Goal: Task Accomplishment & Management: Complete application form

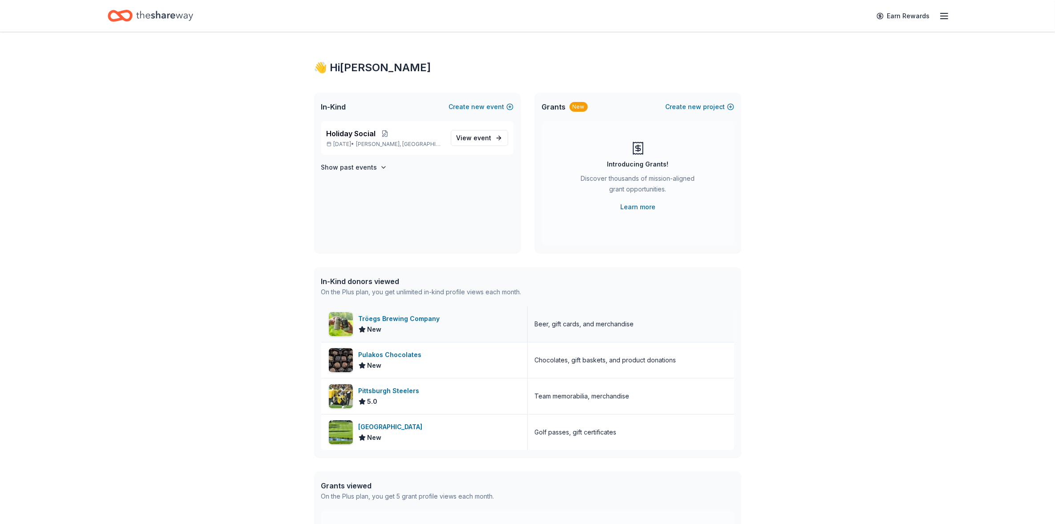
click at [395, 318] on div "Tröegs Brewing Company" at bounding box center [401, 318] width 85 height 11
click at [112, 13] on icon "Home" at bounding box center [120, 15] width 25 height 21
click at [357, 166] on h4 "Show past events" at bounding box center [349, 167] width 56 height 11
click at [168, 19] on icon "Home" at bounding box center [164, 16] width 57 height 18
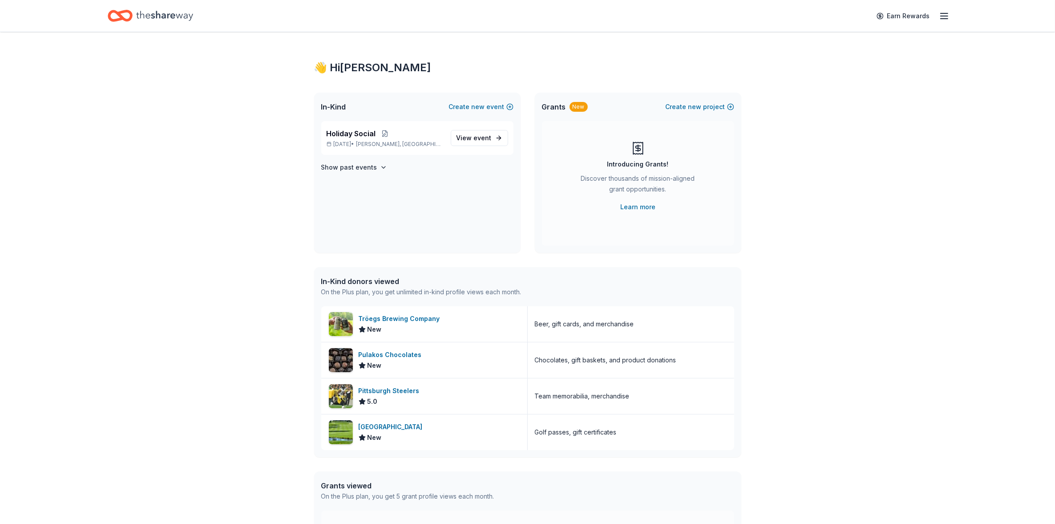
click at [120, 16] on icon "Home" at bounding box center [124, 15] width 14 height 9
click at [946, 16] on line "button" at bounding box center [944, 16] width 7 height 0
click at [873, 256] on div "👋 Hi Amy In-Kind Create new event Holiday Social Dec 10, 2025 • Botts, PA View …" at bounding box center [527, 326] width 1055 height 589
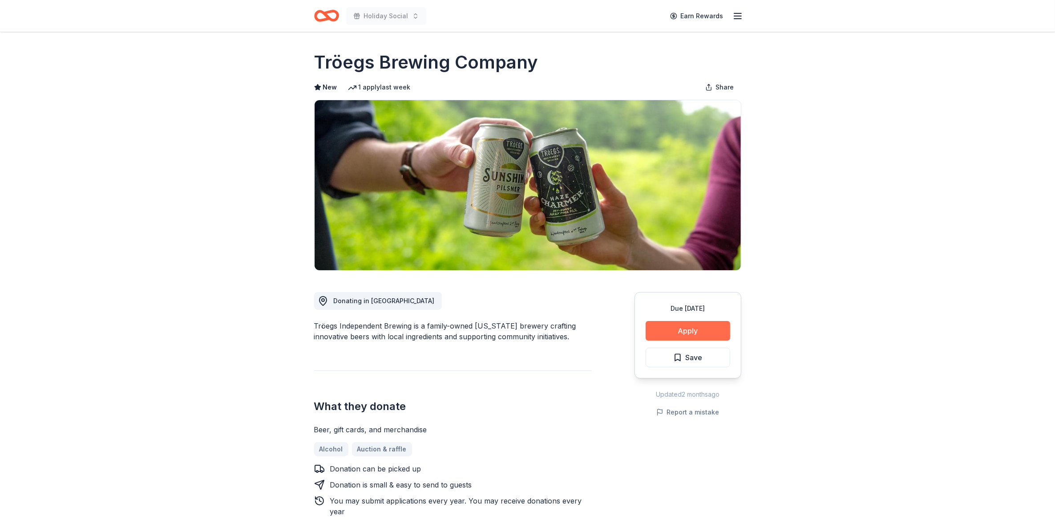
click at [685, 330] on button "Apply" at bounding box center [688, 331] width 85 height 20
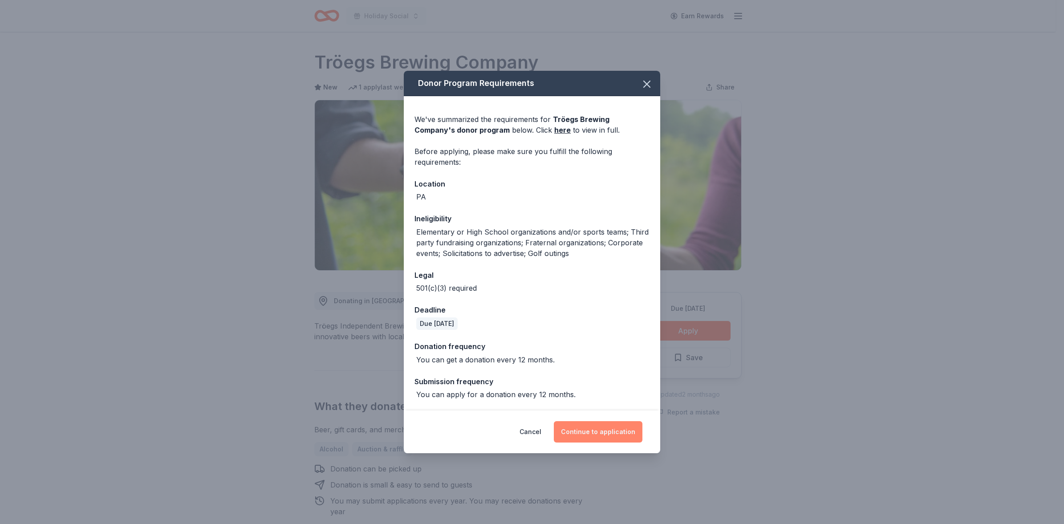
click at [590, 432] on button "Continue to application" at bounding box center [598, 431] width 89 height 21
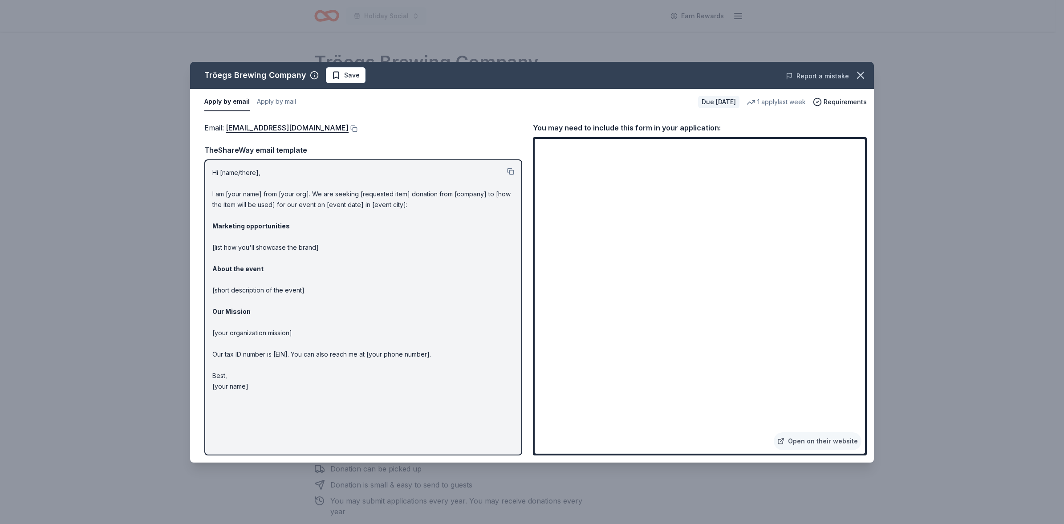
drag, startPoint x: 408, startPoint y: 128, endPoint x: 808, endPoint y: 74, distance: 403.7
click at [808, 74] on button "Report a mistake" at bounding box center [817, 76] width 63 height 11
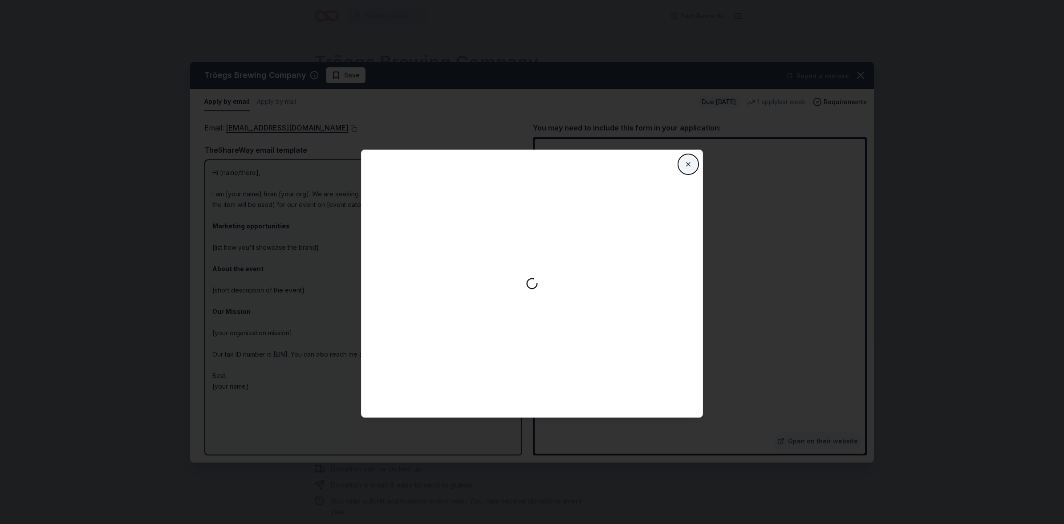
click at [687, 162] on button "Close" at bounding box center [688, 164] width 18 height 18
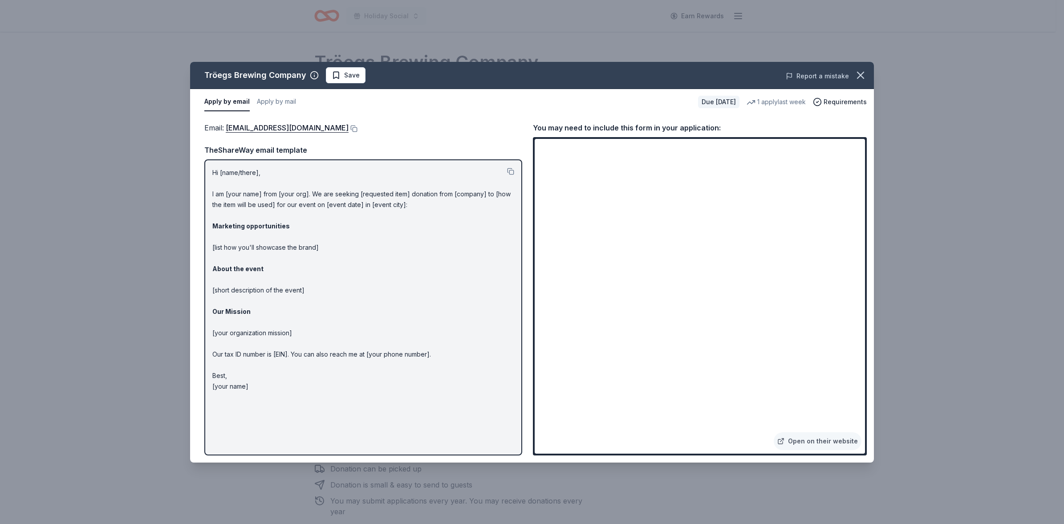
click at [813, 74] on button "Report a mistake" at bounding box center [817, 76] width 63 height 11
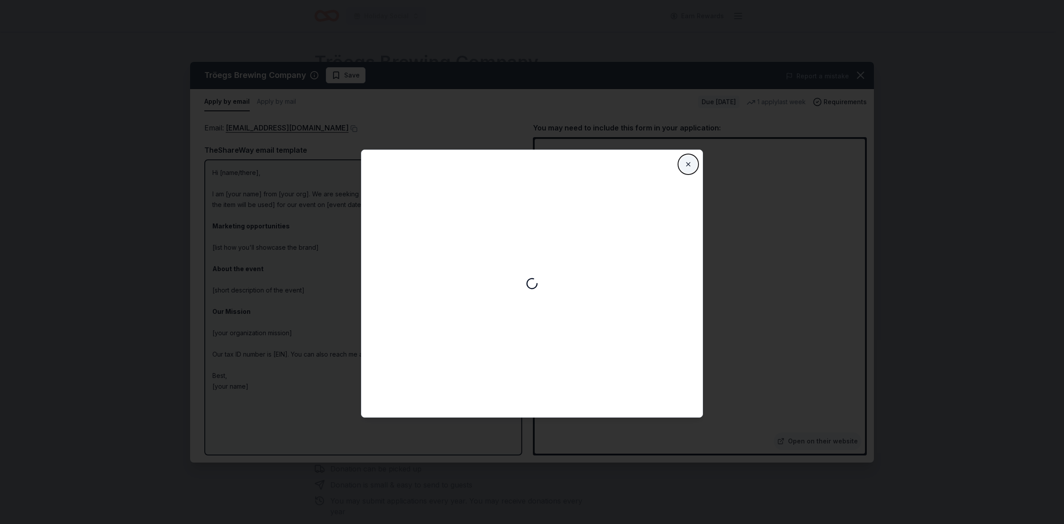
click at [688, 164] on button "Close" at bounding box center [688, 164] width 18 height 18
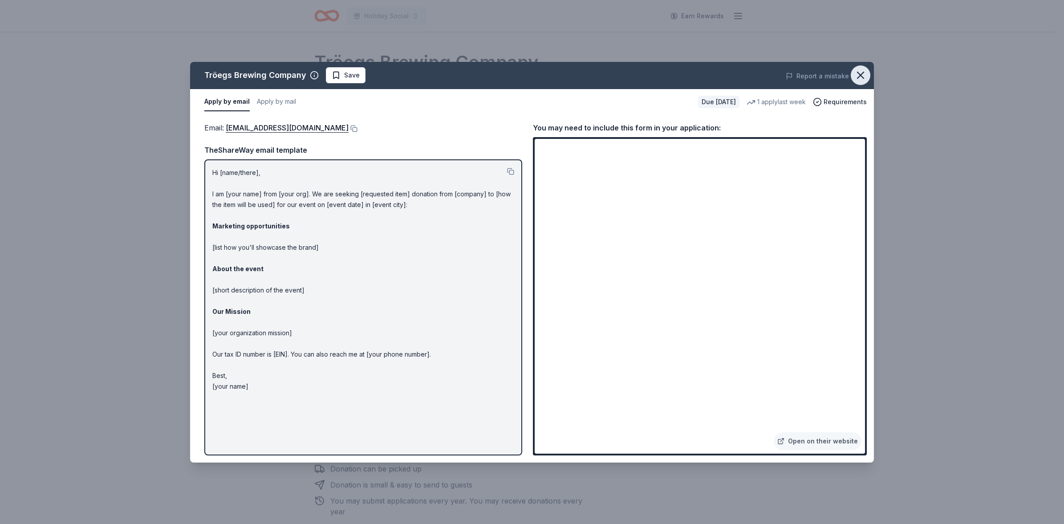
click at [858, 76] on icon "button" at bounding box center [860, 75] width 12 height 12
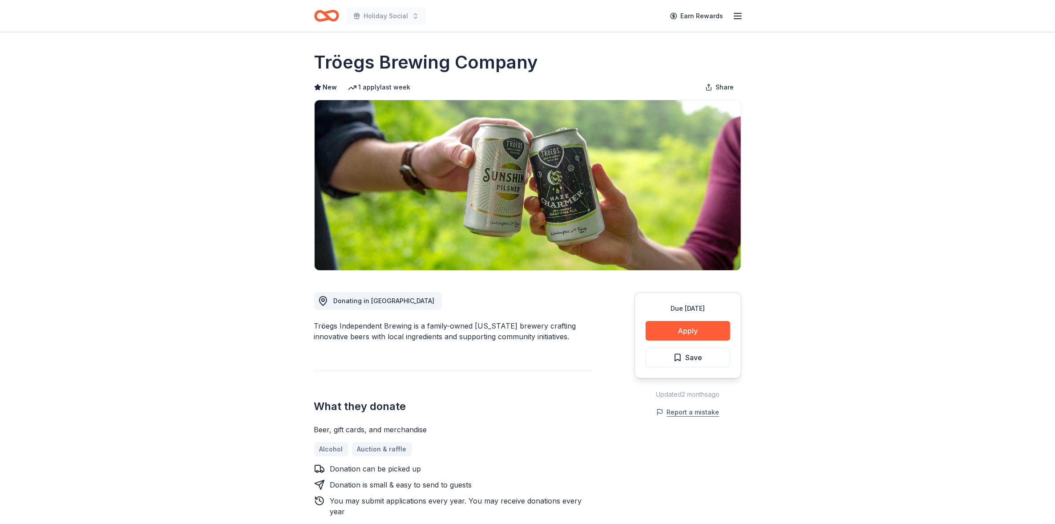
click at [687, 412] on button "Report a mistake" at bounding box center [688, 412] width 63 height 11
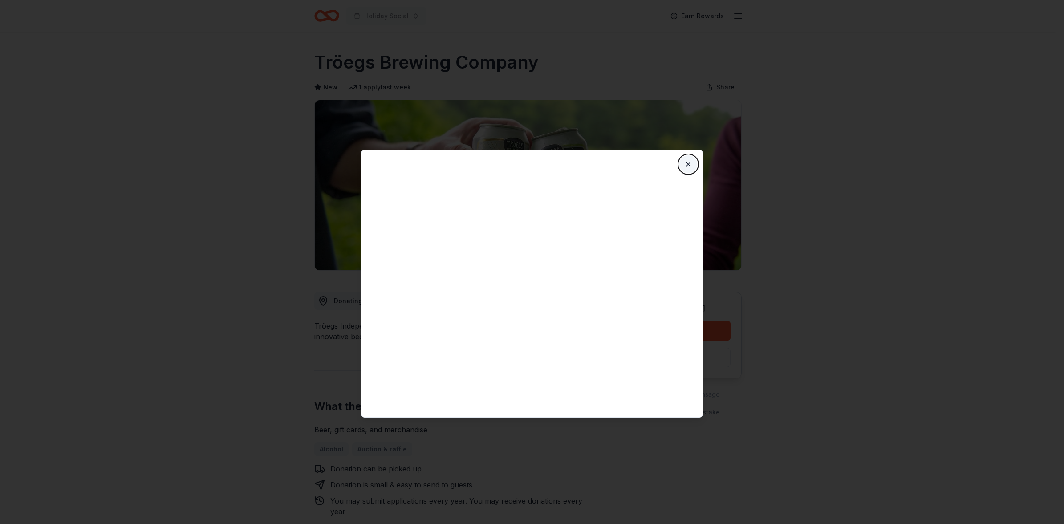
click at [688, 165] on button "Close" at bounding box center [688, 164] width 18 height 18
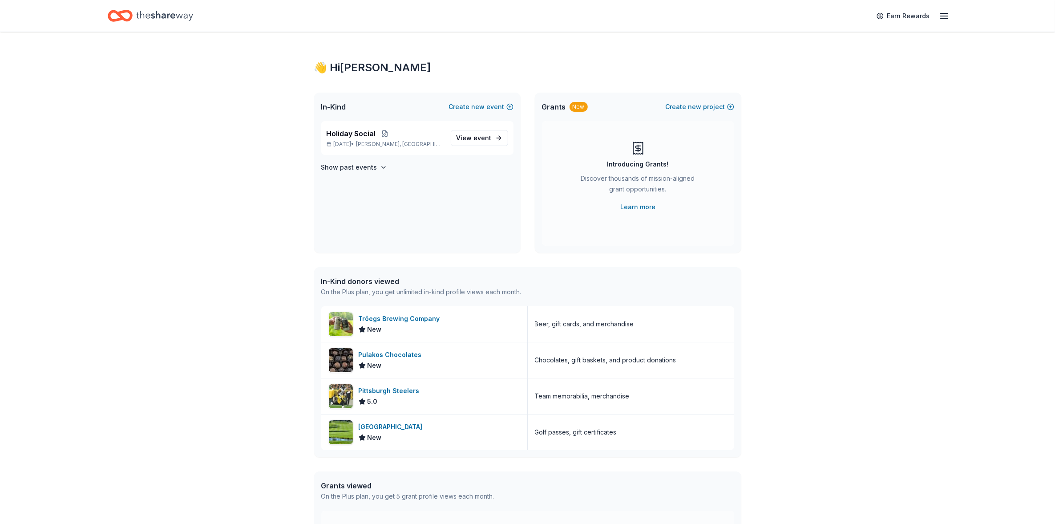
drag, startPoint x: 247, startPoint y: 108, endPoint x: 352, endPoint y: 53, distance: 118.5
click at [352, 53] on div "👋 Hi Amy In-Kind Create new event Holiday Social Dec 10, 2025 • Botts, PA View …" at bounding box center [528, 326] width 456 height 589
click at [939, 17] on icon "button" at bounding box center [944, 16] width 11 height 11
click at [844, 41] on div "ahuber@margaretemoul.org" at bounding box center [883, 46] width 118 height 11
click at [860, 66] on div "Account" at bounding box center [883, 68] width 118 height 11
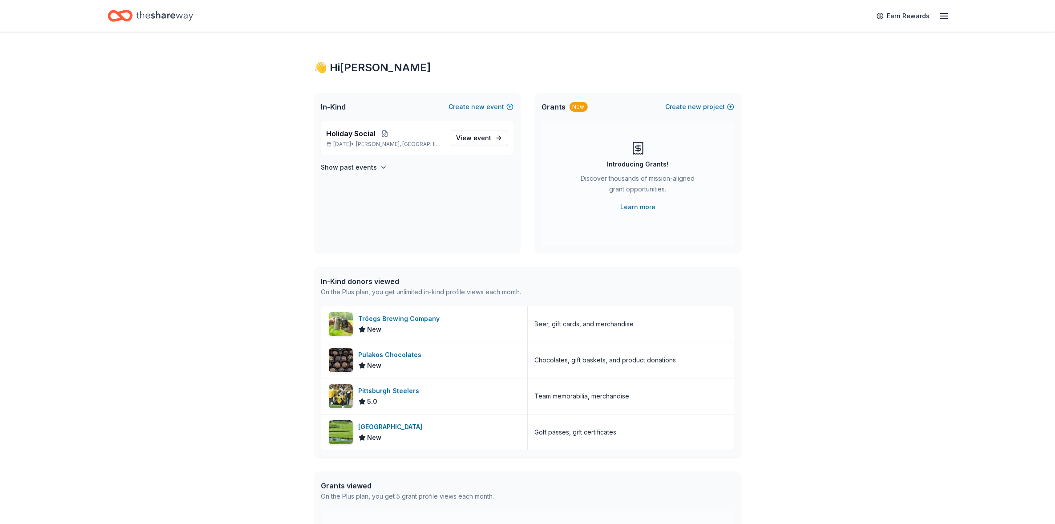
click at [947, 16] on line "button" at bounding box center [944, 16] width 7 height 0
click at [836, 96] on link "Pricing" at bounding box center [835, 97] width 23 height 9
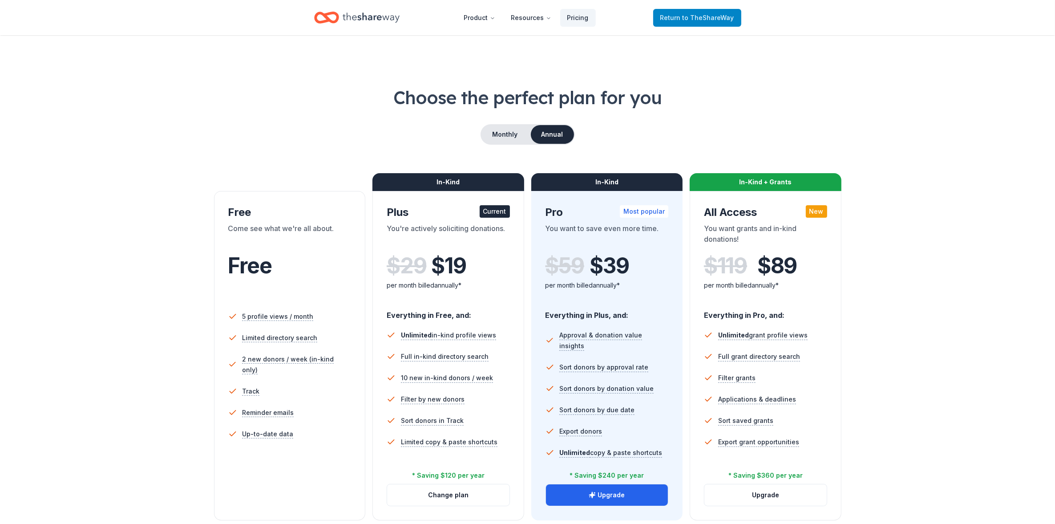
click at [688, 14] on span "to TheShareWay" at bounding box center [709, 18] width 52 height 8
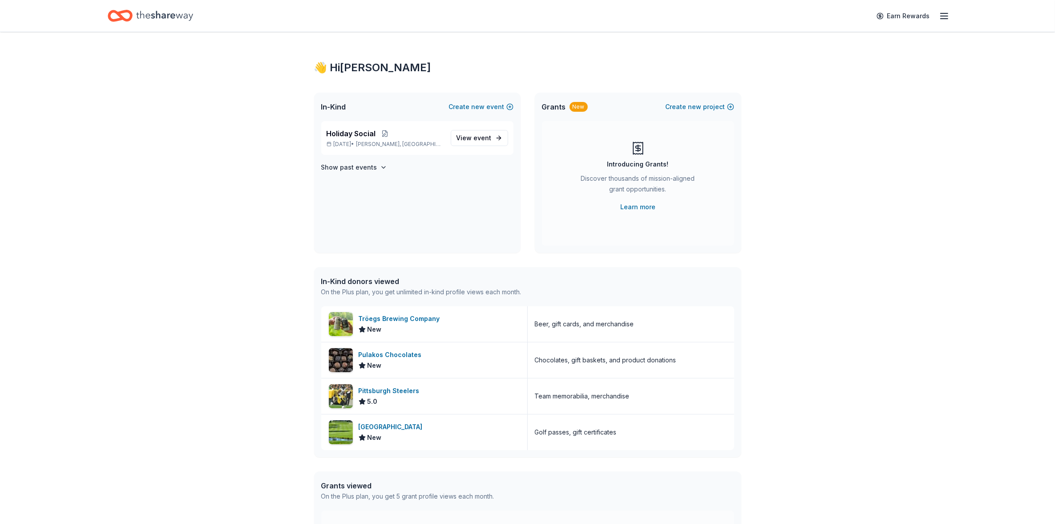
click at [946, 14] on icon "button" at bounding box center [944, 16] width 11 height 11
click at [837, 67] on link "Account" at bounding box center [838, 68] width 28 height 9
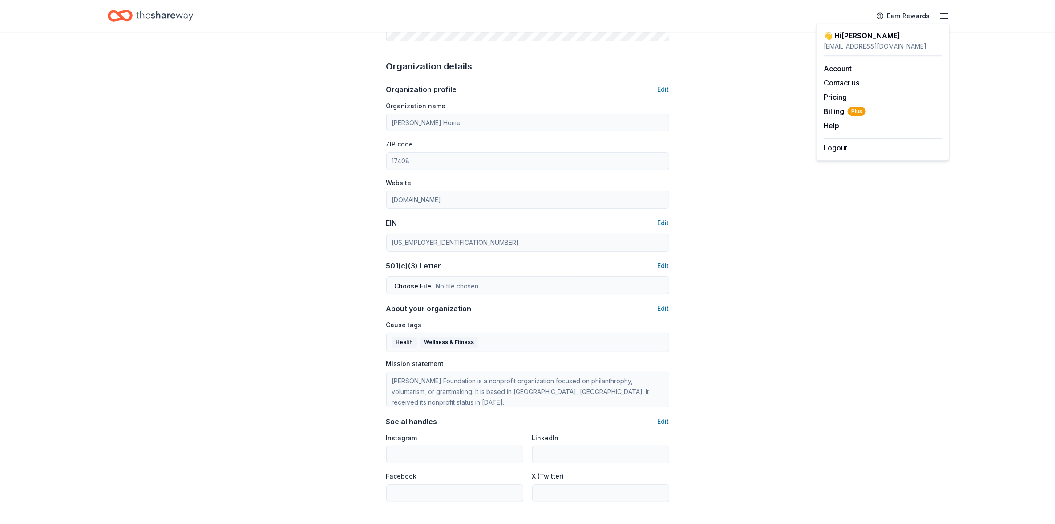
scroll to position [204, 0]
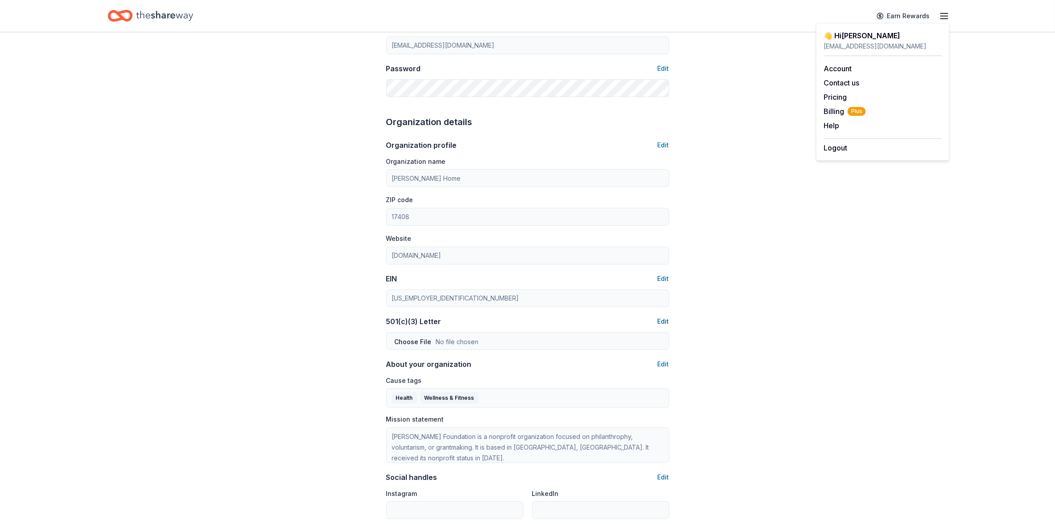
click at [666, 321] on button "Edit" at bounding box center [664, 321] width 12 height 11
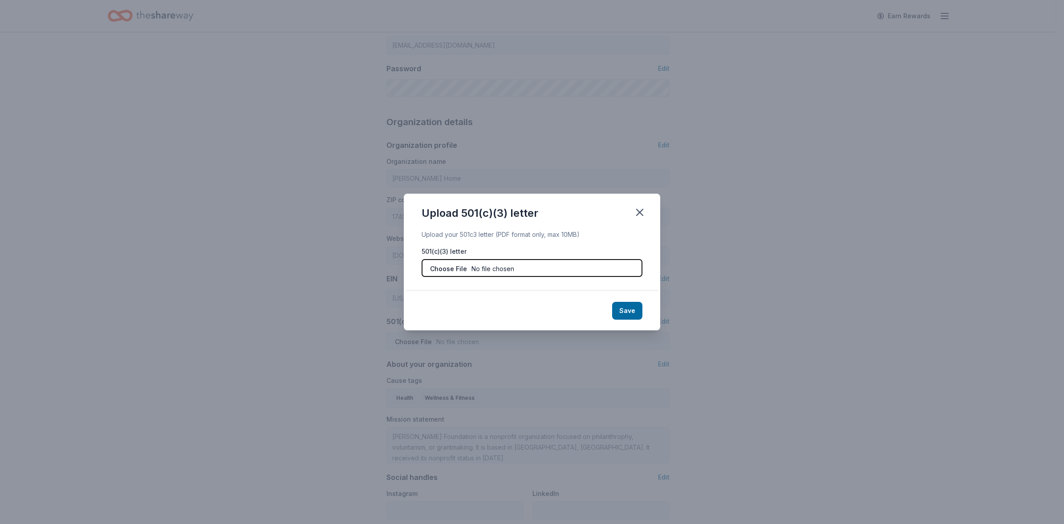
click at [564, 269] on input "file" at bounding box center [532, 268] width 221 height 18
type input "C:\fakepath\501(c).pdf"
click at [628, 310] on button "Save" at bounding box center [627, 311] width 30 height 18
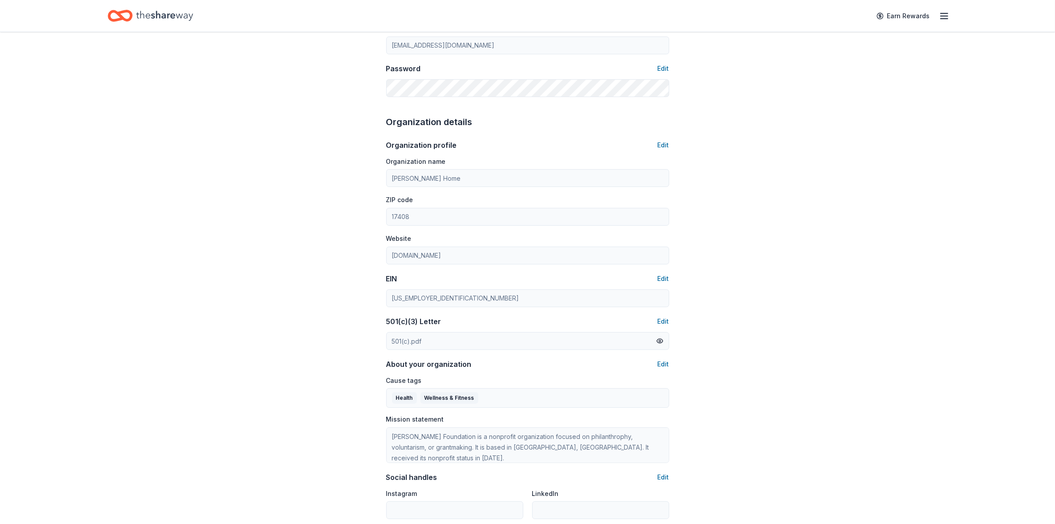
click at [626, 310] on div "Organization profile Edit Organization name Margaret E Moul Home ZIP code 17408…" at bounding box center [527, 343] width 283 height 429
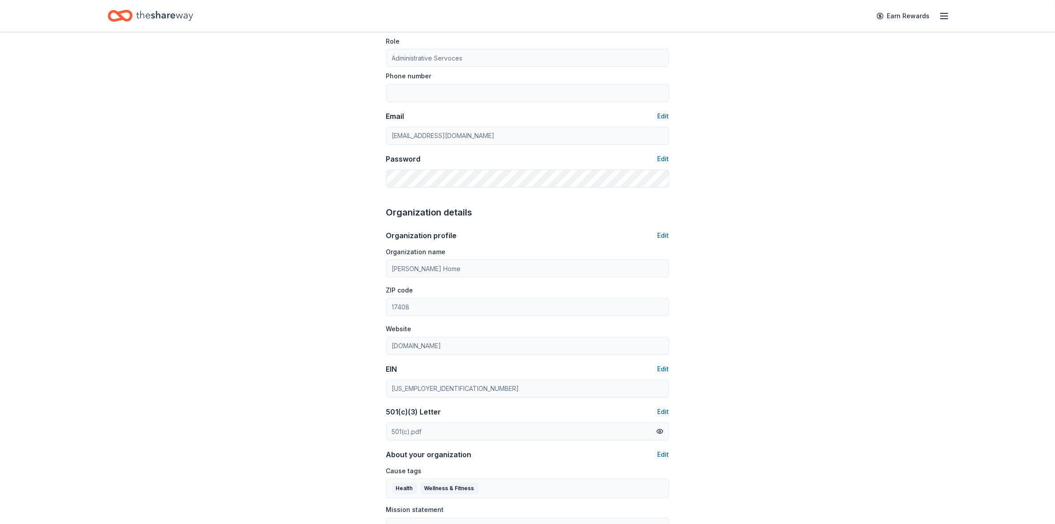
scroll to position [93, 0]
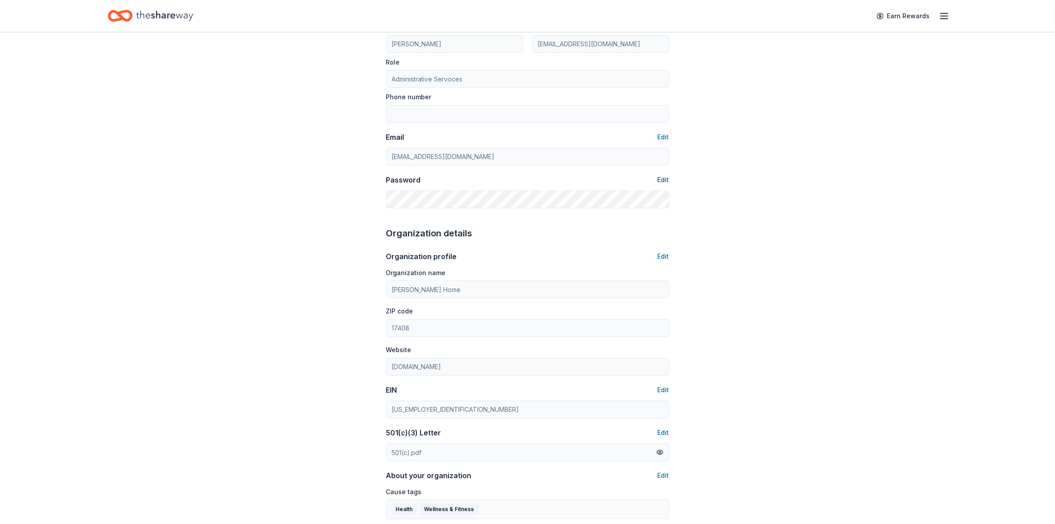
click at [660, 180] on button "Edit" at bounding box center [664, 179] width 12 height 11
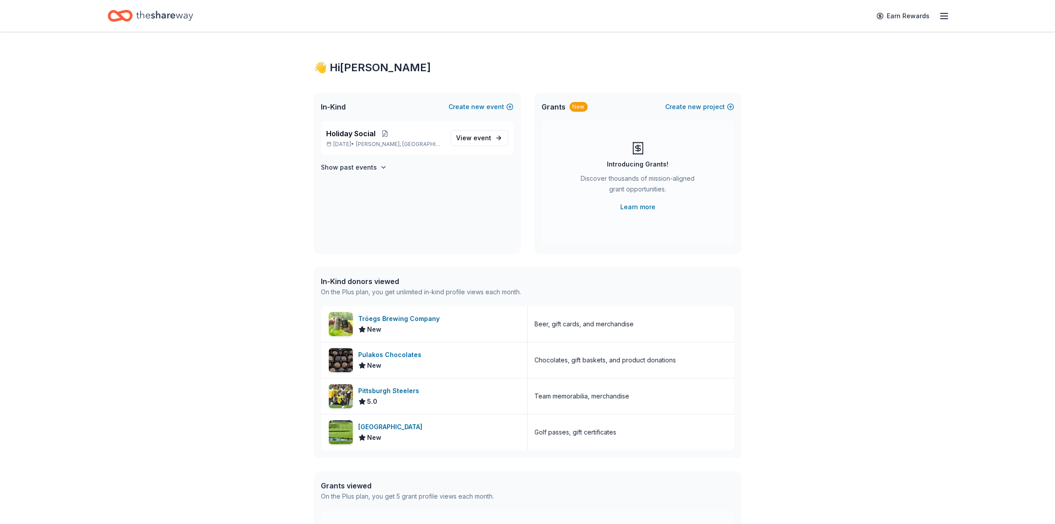
click at [383, 285] on div "In-Kind donors viewed" at bounding box center [421, 281] width 200 height 11
click at [128, 16] on icon "Home" at bounding box center [120, 15] width 25 height 21
click at [942, 16] on line "button" at bounding box center [944, 16] width 7 height 0
click at [837, 111] on span "Billing Plus" at bounding box center [845, 111] width 42 height 11
click at [634, 206] on link "Learn more" at bounding box center [638, 207] width 35 height 11
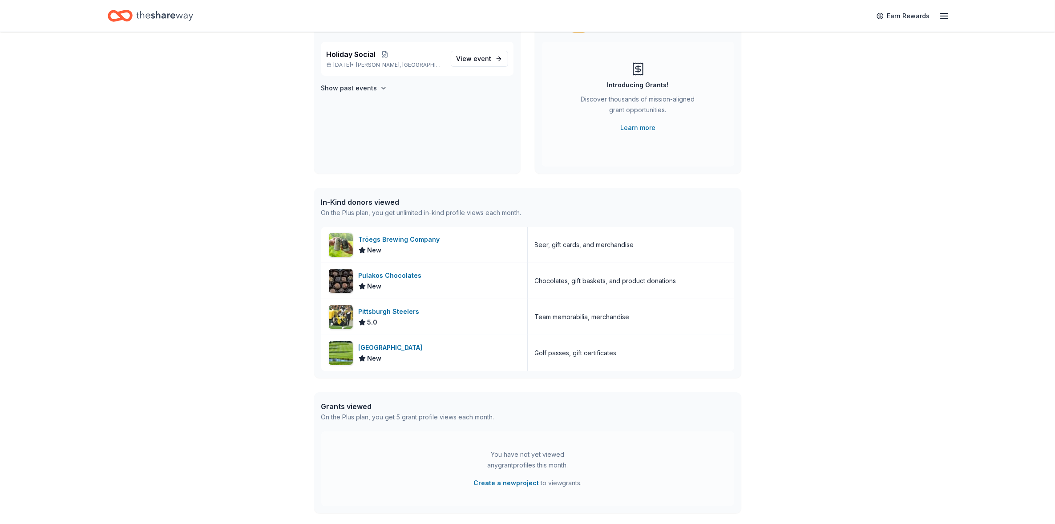
scroll to position [161, 0]
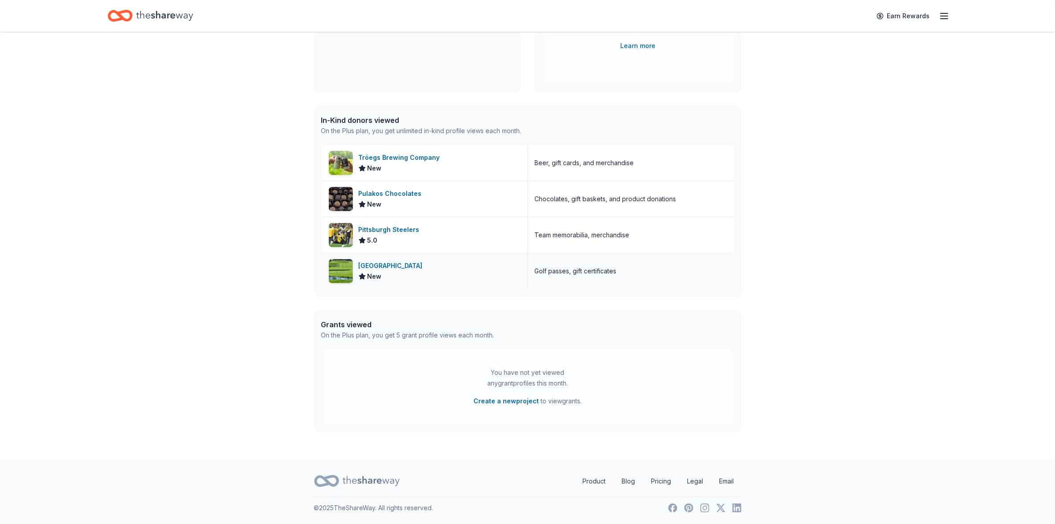
click at [549, 268] on div "Golf passes, gift certificates" at bounding box center [576, 271] width 82 height 11
click at [403, 190] on div "Pulakos Chocolates" at bounding box center [392, 193] width 67 height 11
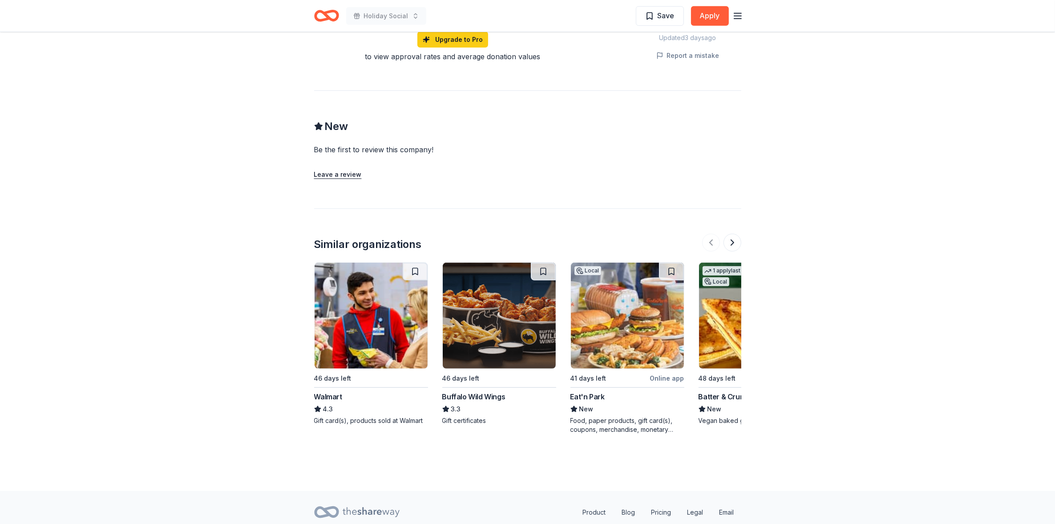
scroll to position [676, 0]
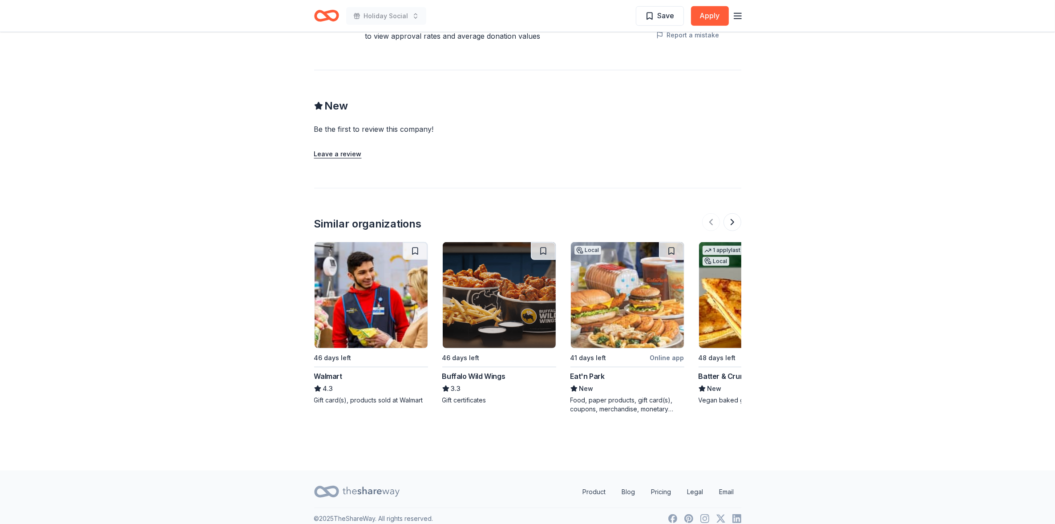
click at [357, 304] on img at bounding box center [371, 295] width 113 height 106
click at [491, 371] on div "Buffalo Wild Wings" at bounding box center [473, 376] width 63 height 11
click at [731, 213] on button at bounding box center [733, 222] width 18 height 18
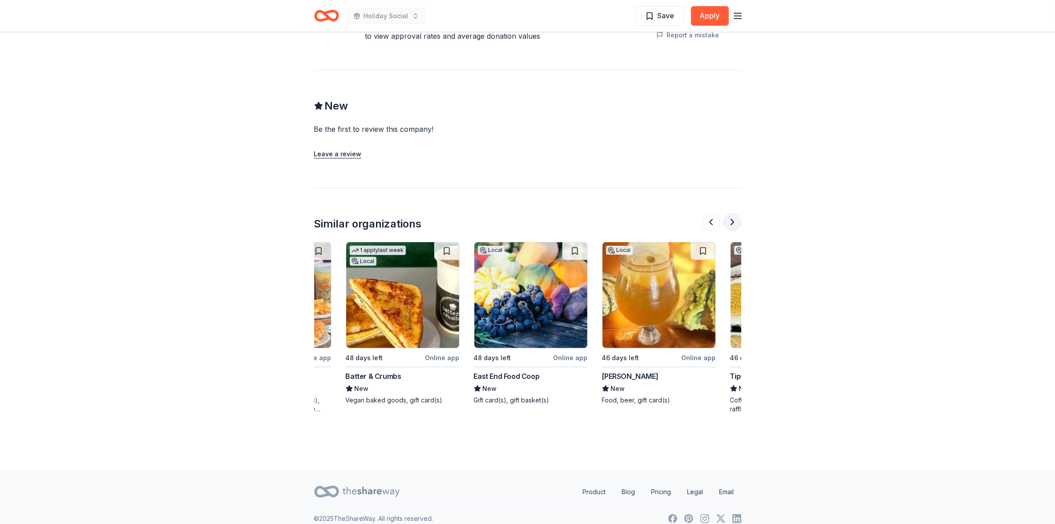
scroll to position [0, 384]
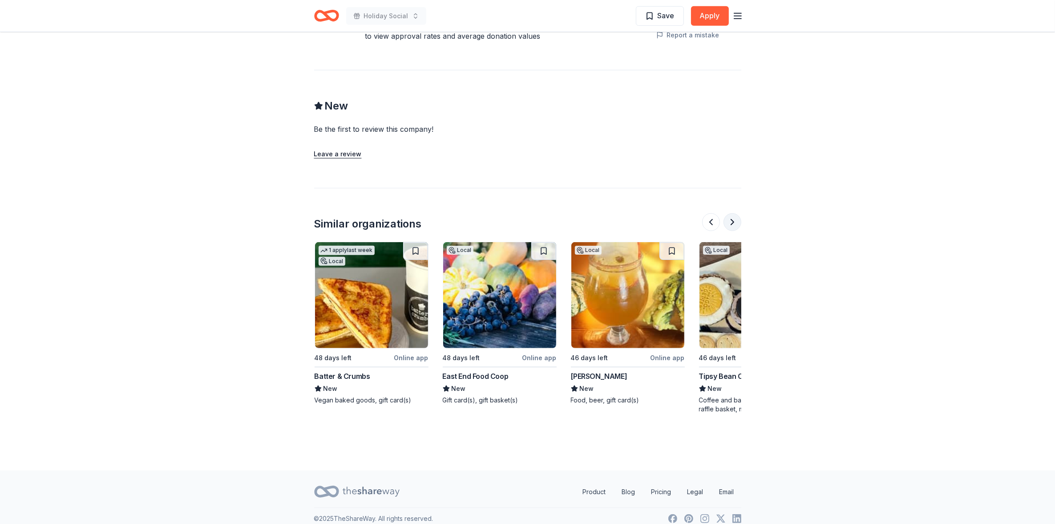
click at [731, 213] on button at bounding box center [733, 222] width 18 height 18
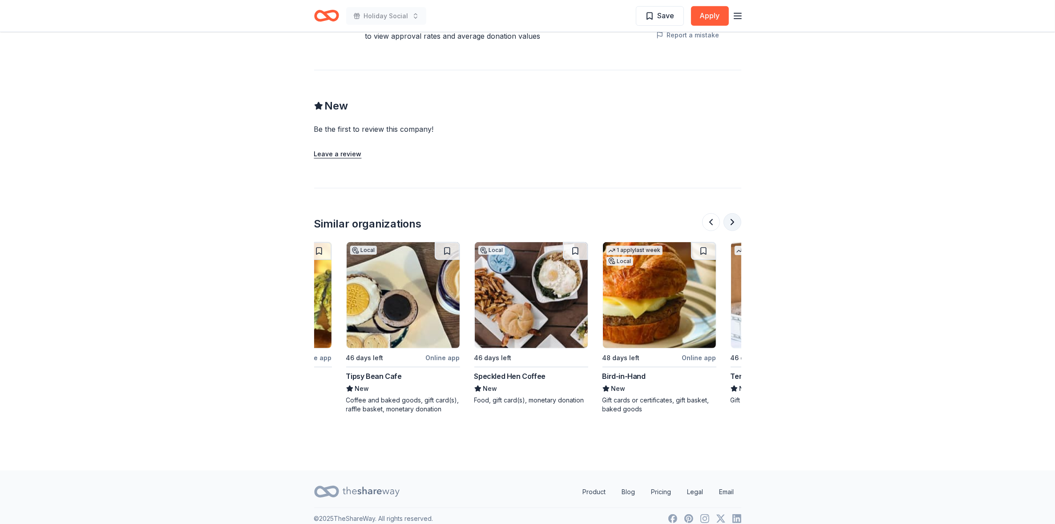
scroll to position [0, 769]
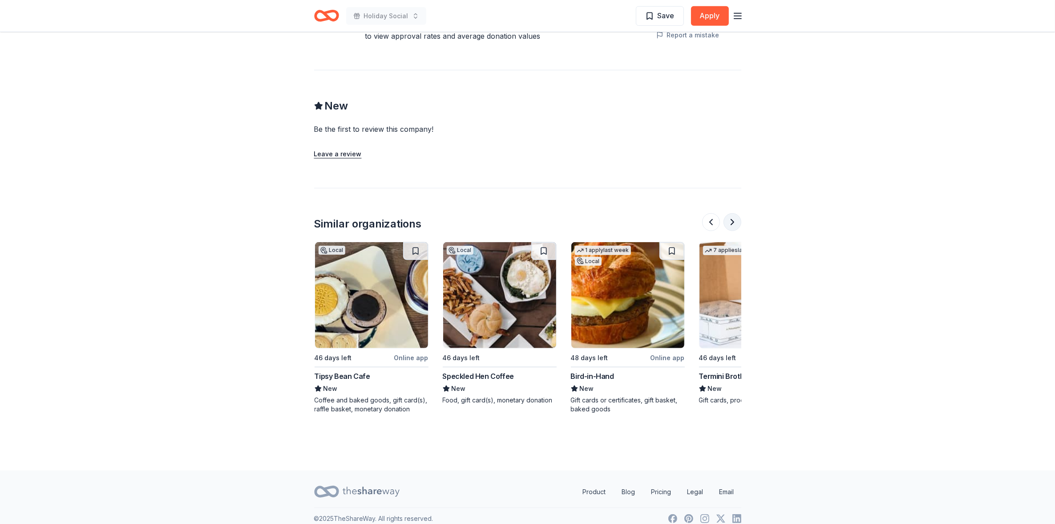
click at [731, 213] on button at bounding box center [733, 222] width 18 height 18
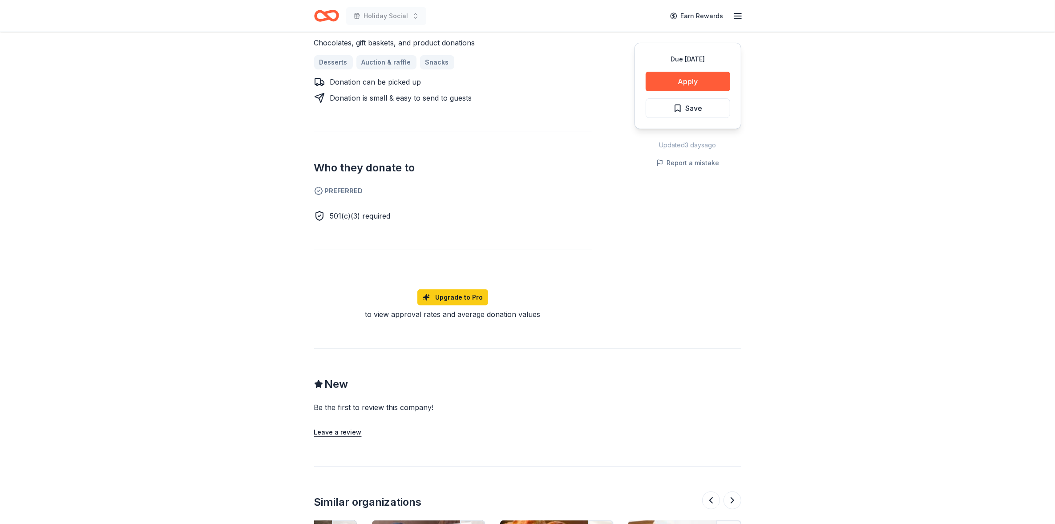
scroll to position [8, 0]
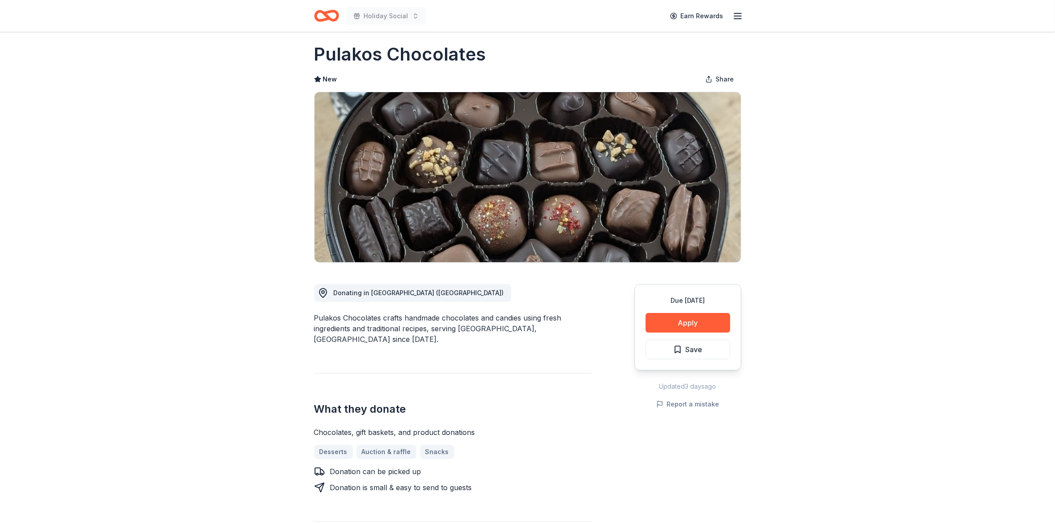
click at [330, 19] on icon "Home" at bounding box center [331, 15] width 14 height 9
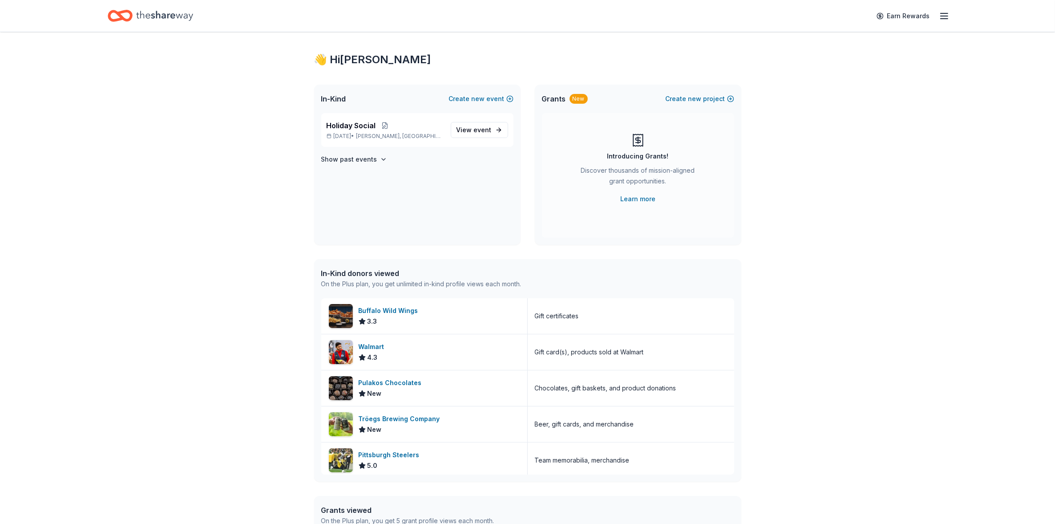
click at [329, 15] on div "Earn Rewards" at bounding box center [528, 15] width 840 height 21
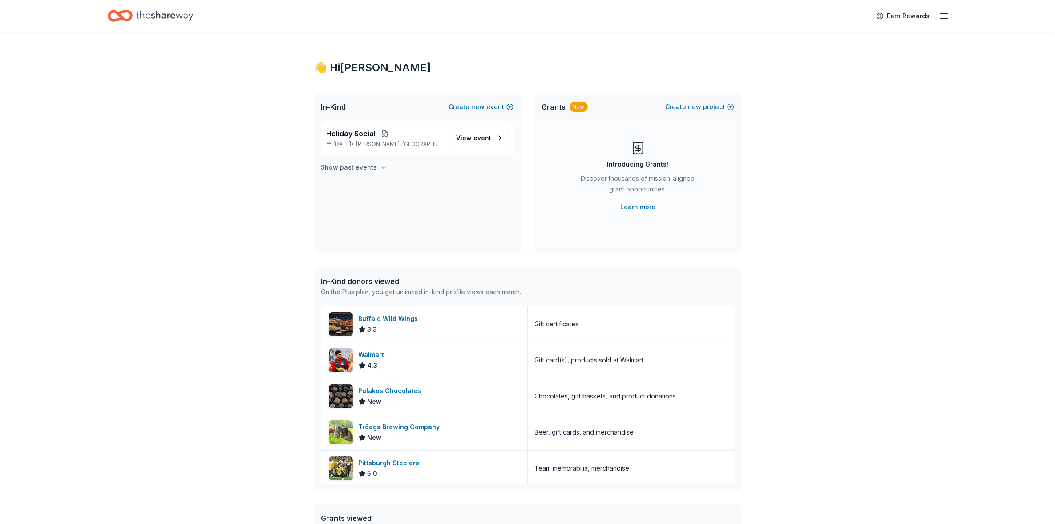
click at [343, 164] on h4 "Show past events" at bounding box center [349, 167] width 56 height 11
click at [457, 188] on span "View event" at bounding box center [474, 193] width 35 height 11
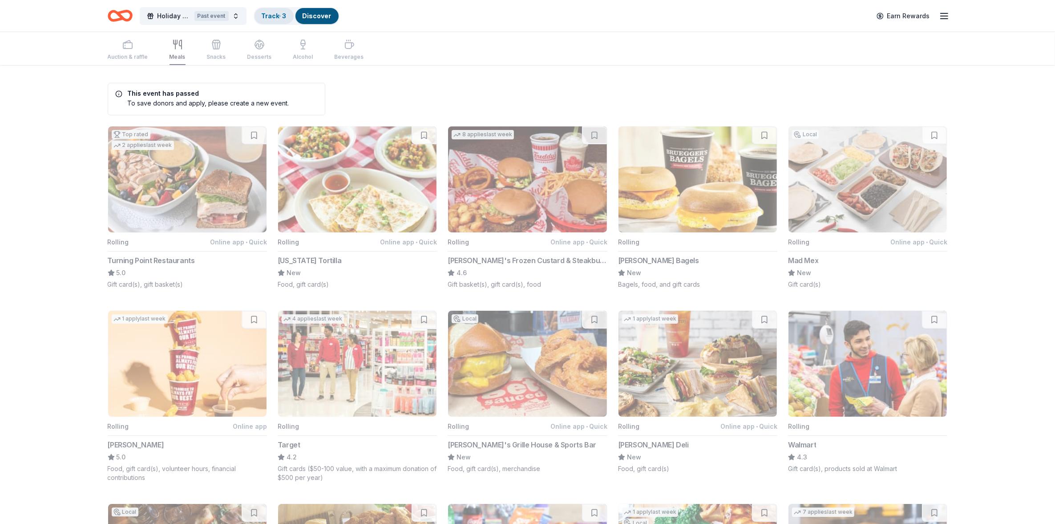
click at [275, 16] on link "Track · 3" at bounding box center [274, 16] width 25 height 8
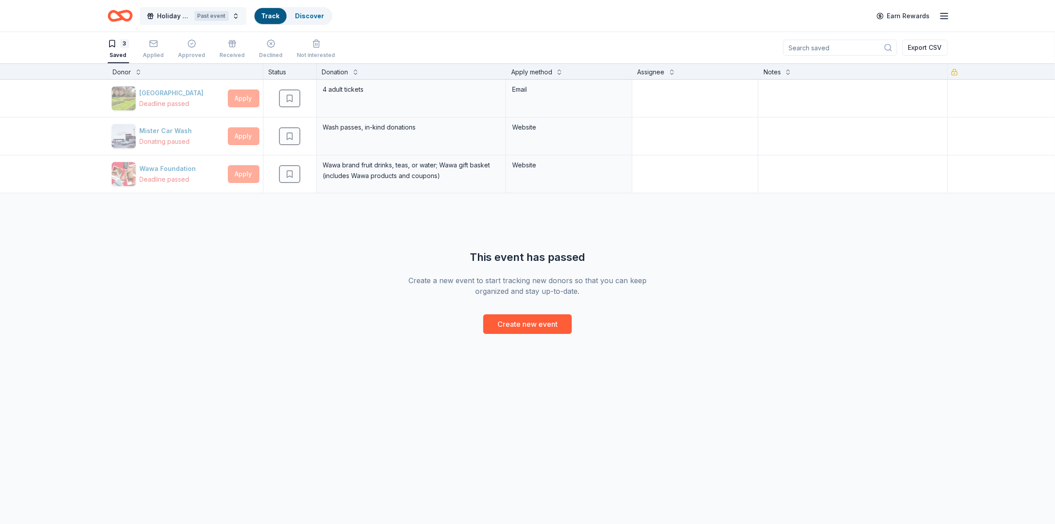
click at [201, 15] on div "Past event" at bounding box center [212, 16] width 34 height 10
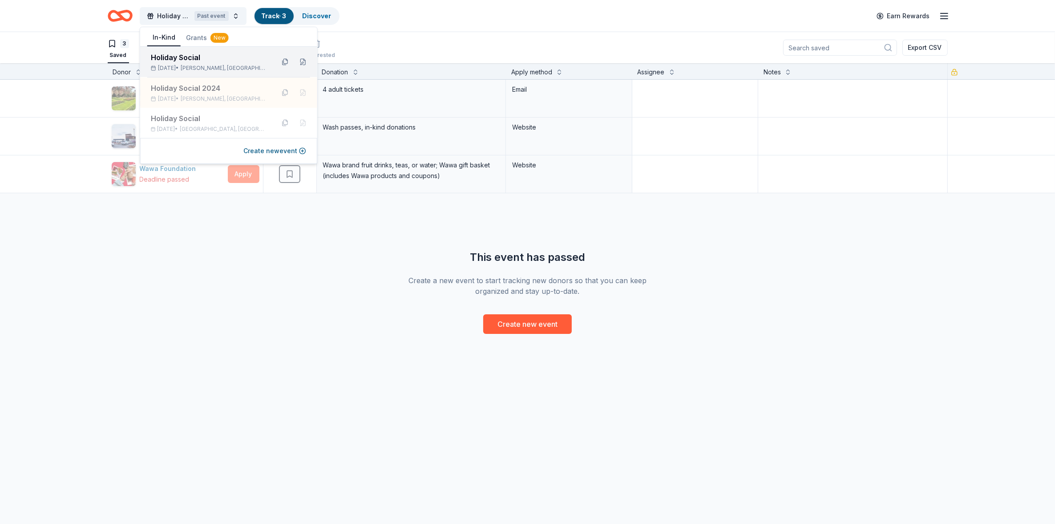
click at [176, 53] on div "Holiday Social" at bounding box center [209, 57] width 117 height 11
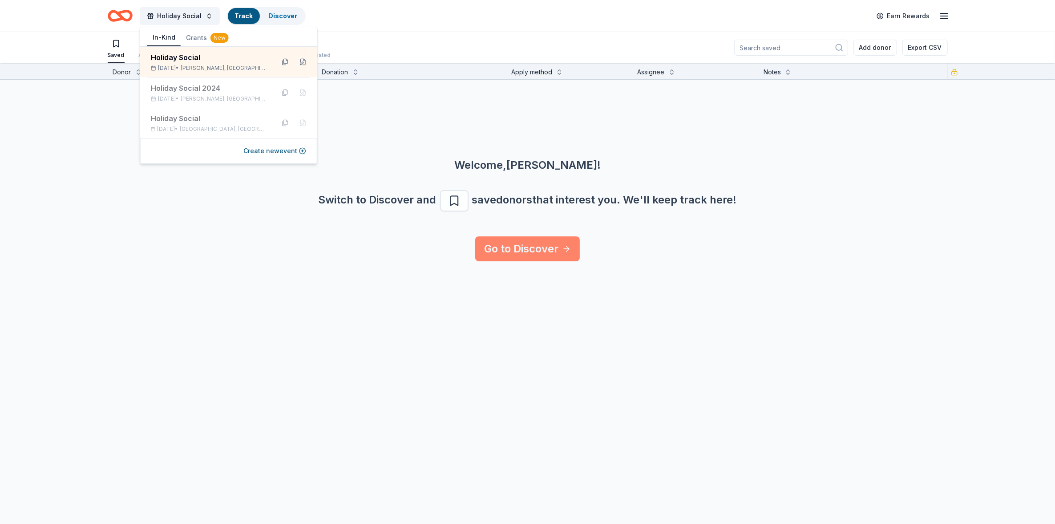
click at [524, 247] on link "Go to Discover" at bounding box center [527, 248] width 105 height 25
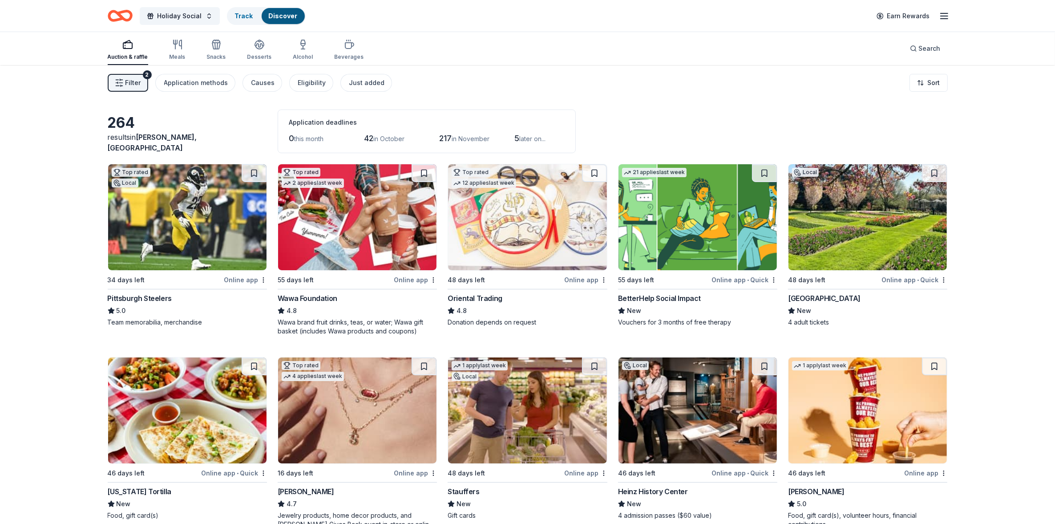
click at [310, 296] on div "Wawa Foundation" at bounding box center [308, 298] width 60 height 11
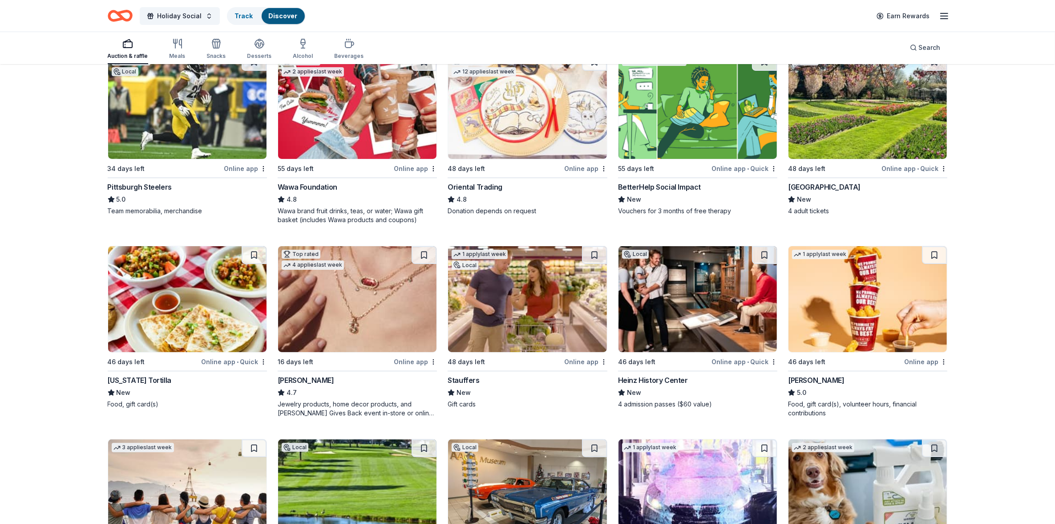
click at [472, 380] on div "Stauffers" at bounding box center [464, 380] width 32 height 11
click at [801, 379] on div "Sheetz" at bounding box center [816, 380] width 57 height 11
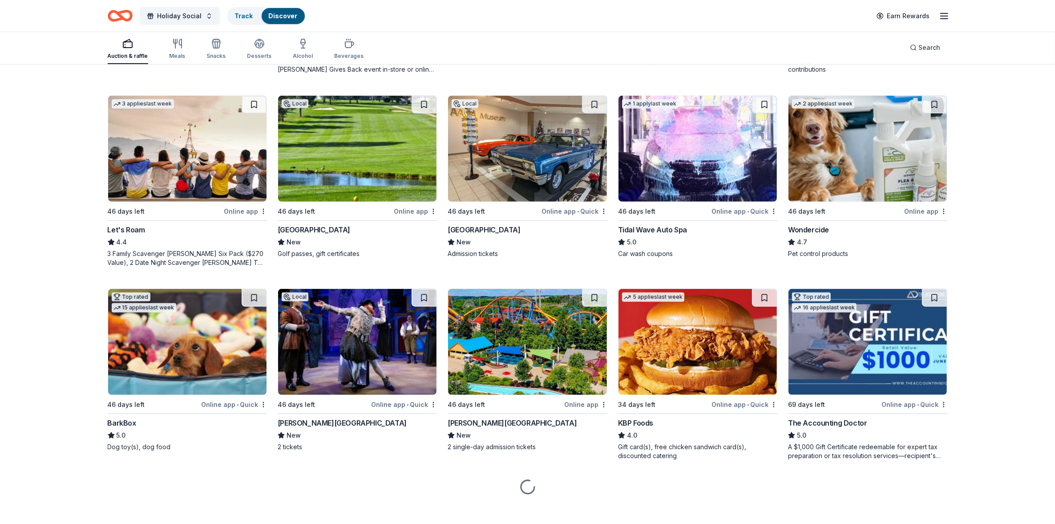
scroll to position [462, 0]
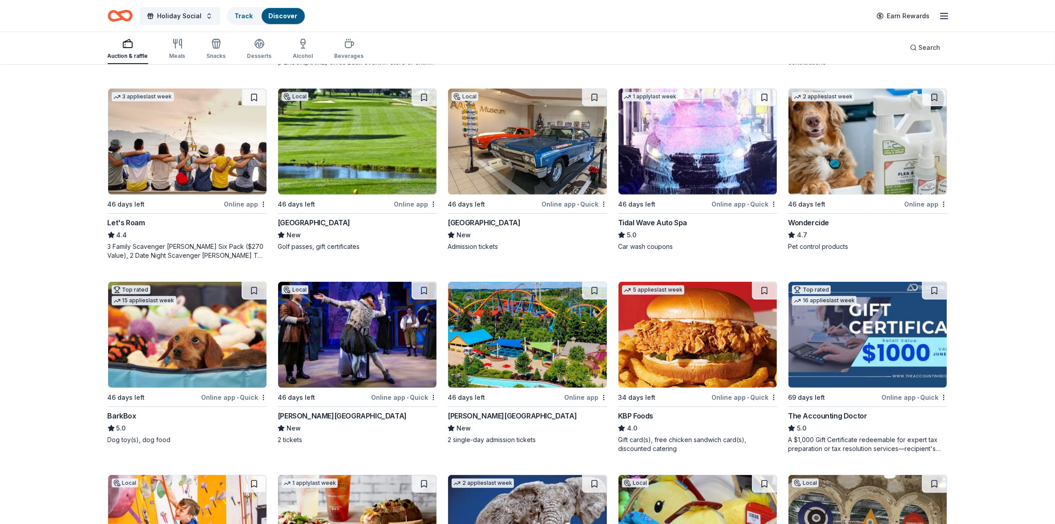
click at [121, 413] on div "BarkBox" at bounding box center [122, 415] width 28 height 11
click at [528, 416] on div "Dorney Park & Wildwater Kingdom" at bounding box center [512, 415] width 129 height 11
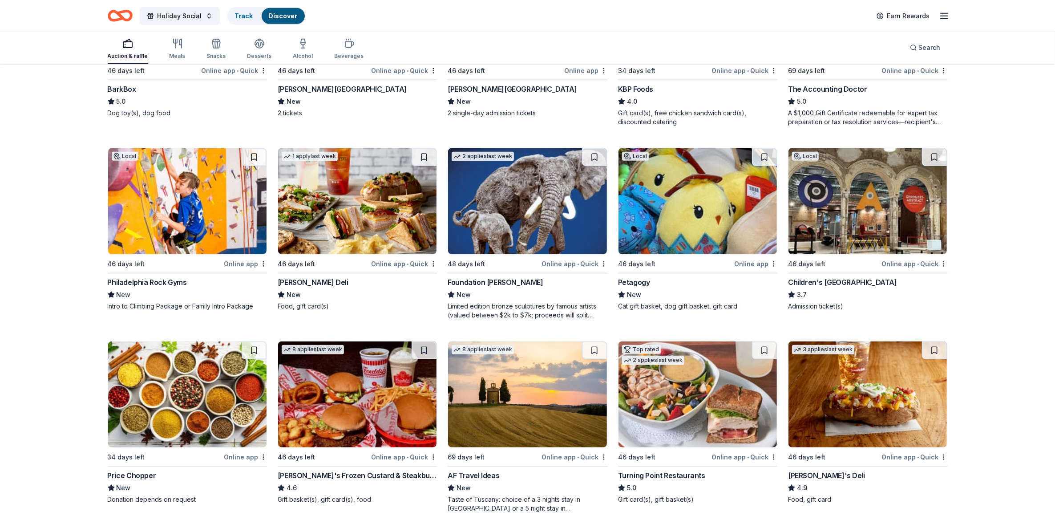
scroll to position [849, 0]
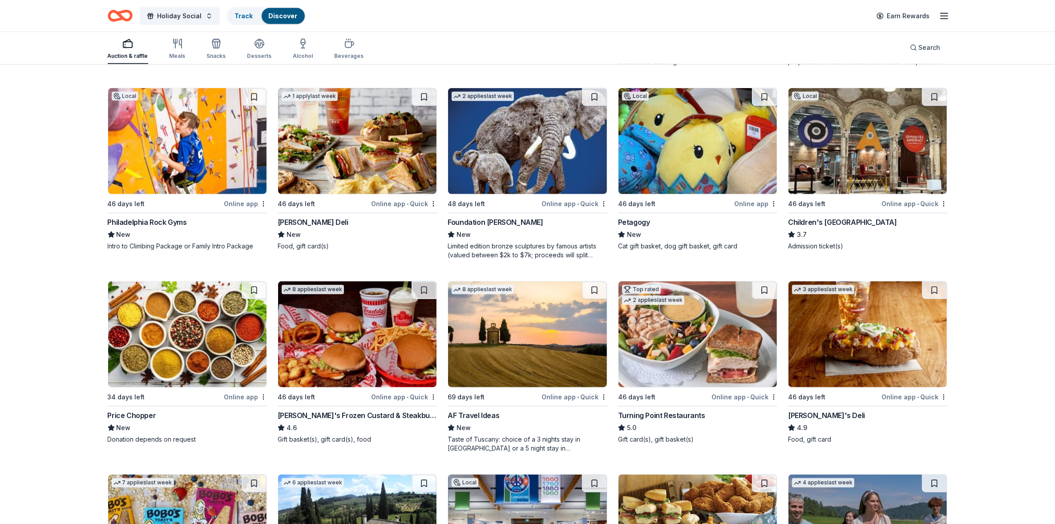
click at [637, 219] on div "Petagogy" at bounding box center [634, 222] width 32 height 11
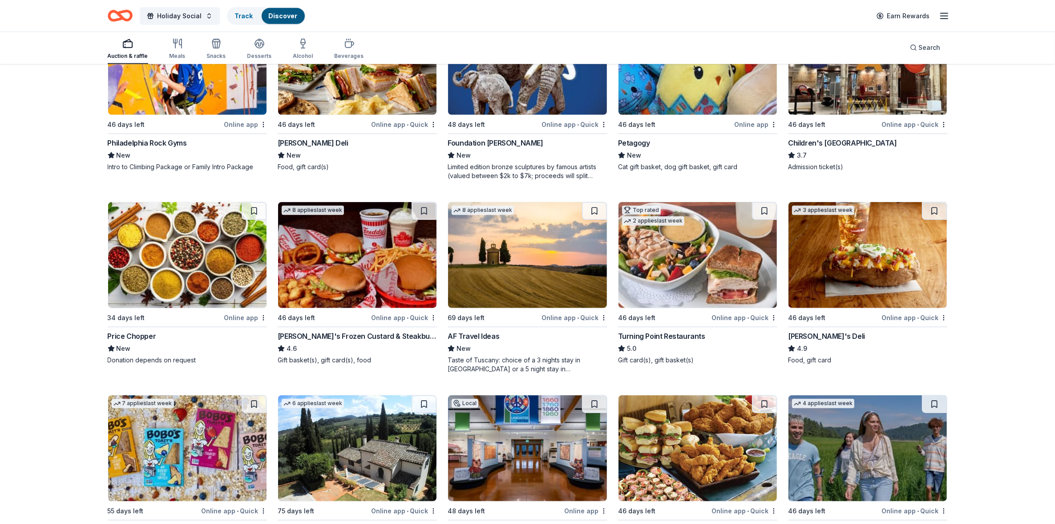
scroll to position [1016, 0]
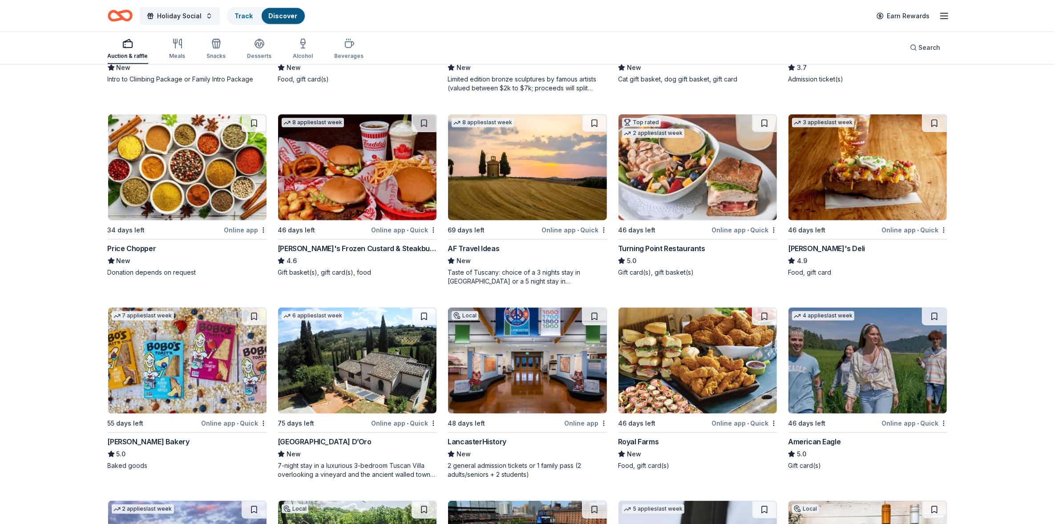
click at [644, 442] on div "Royal Farms" at bounding box center [638, 441] width 41 height 11
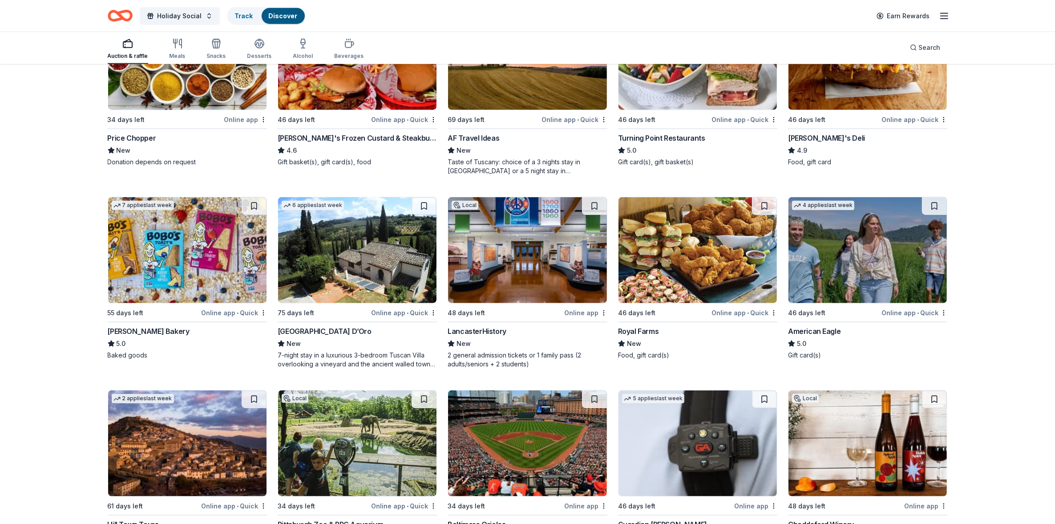
scroll to position [1127, 0]
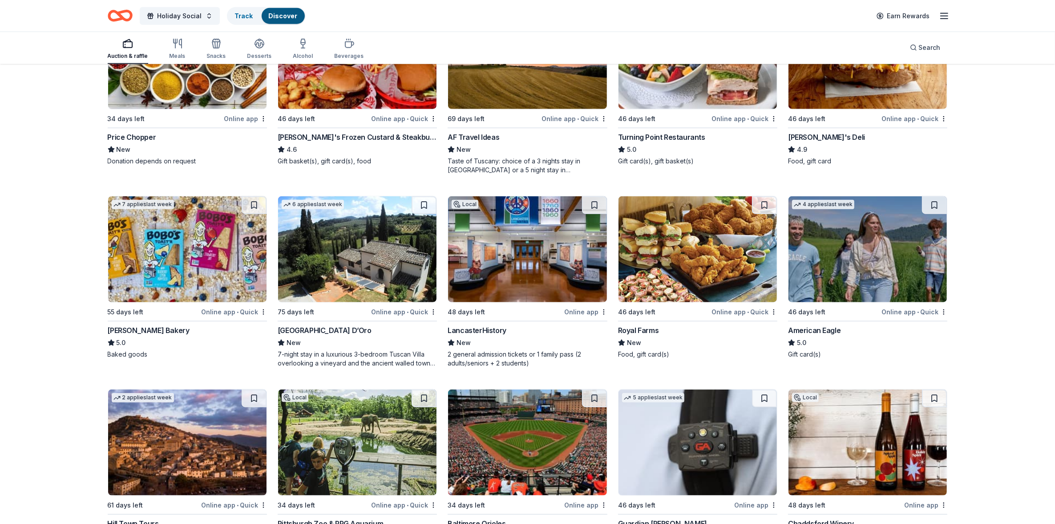
click at [808, 328] on div "American Eagle" at bounding box center [814, 330] width 53 height 11
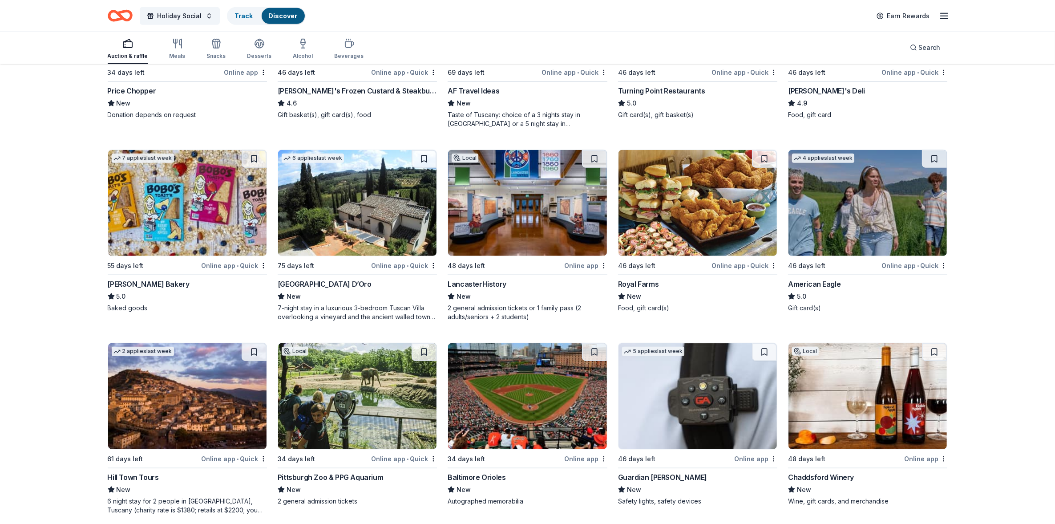
scroll to position [1236, 0]
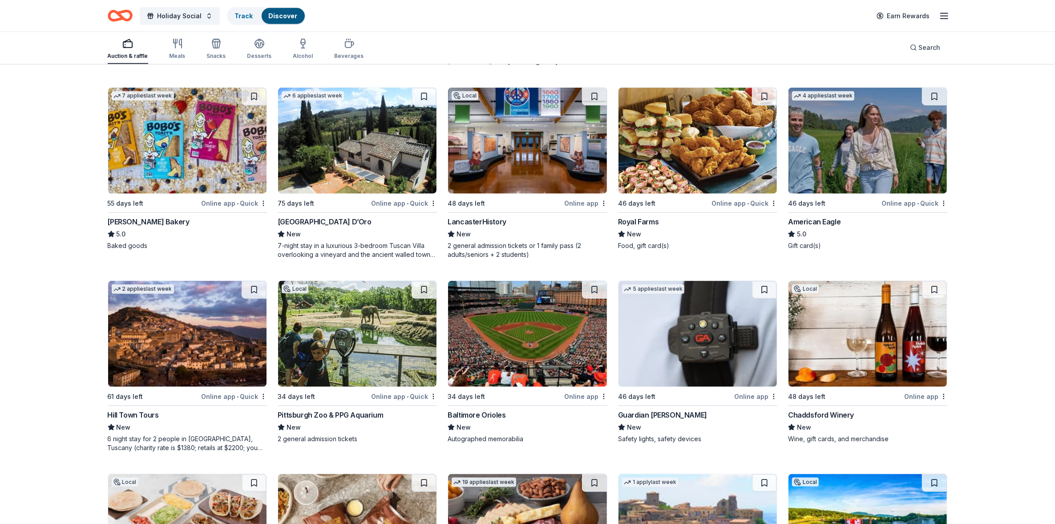
click at [485, 413] on div "Baltimore Orioles" at bounding box center [477, 415] width 58 height 11
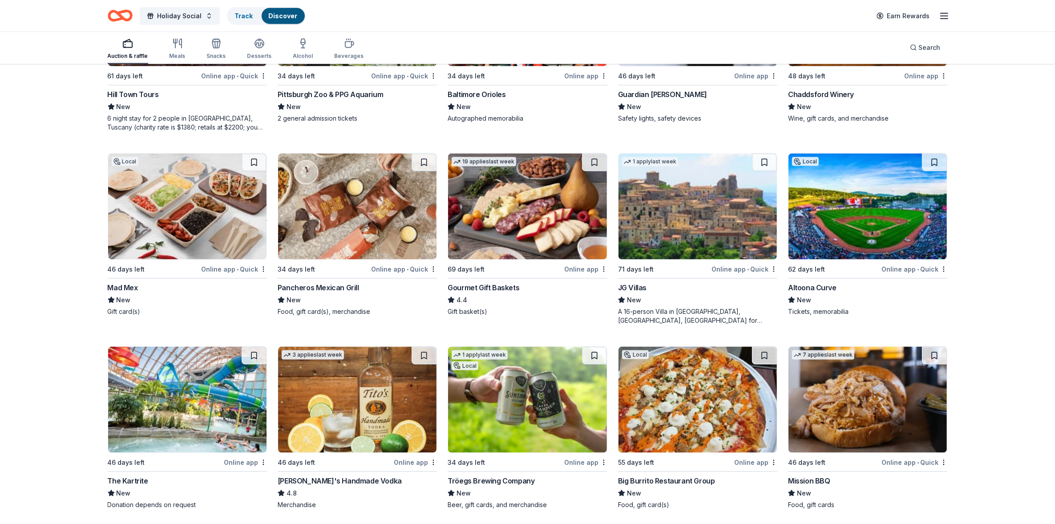
scroll to position [1613, 0]
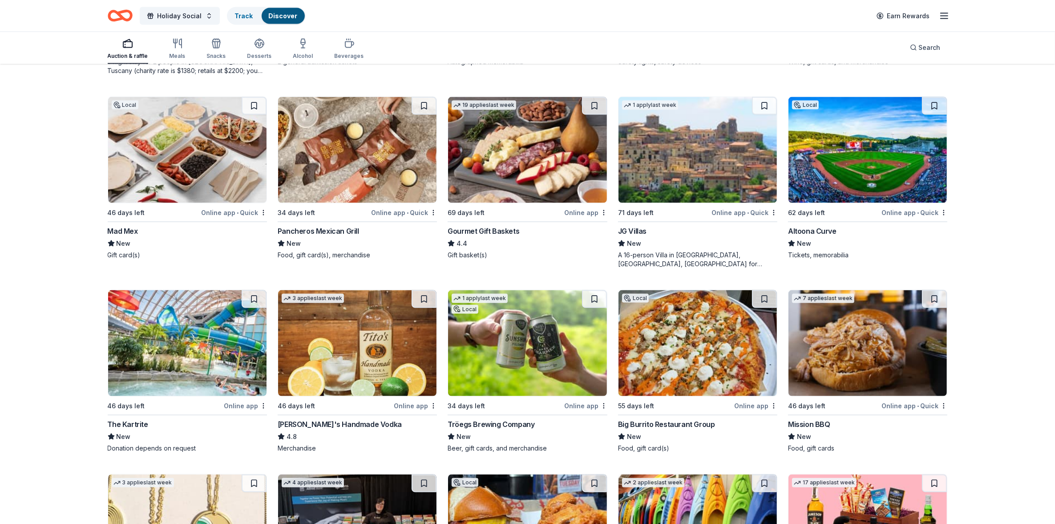
click at [811, 422] on div "Mission BBQ" at bounding box center [809, 424] width 42 height 11
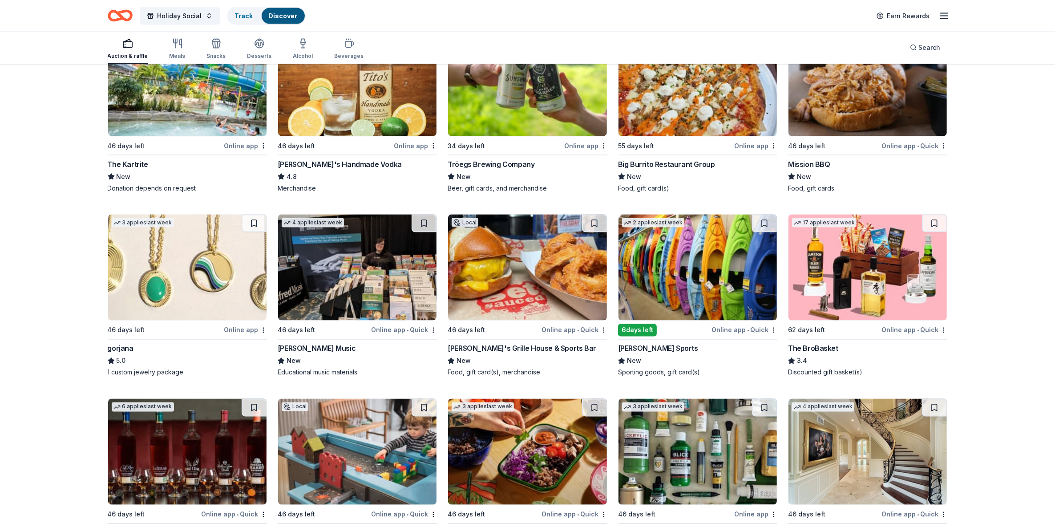
scroll to position [1947, 0]
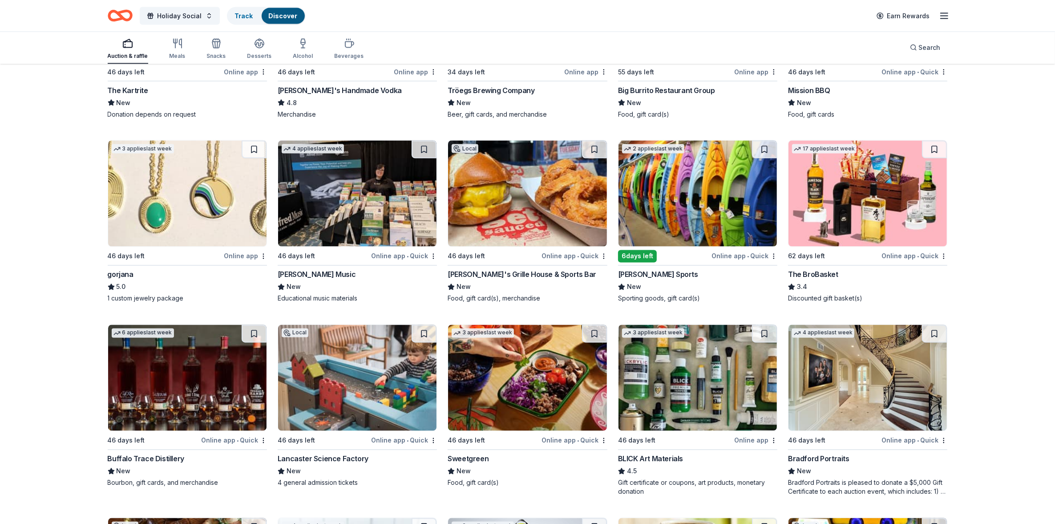
click at [488, 276] on div "Arooga's Grille House & Sports Bar" at bounding box center [522, 274] width 149 height 11
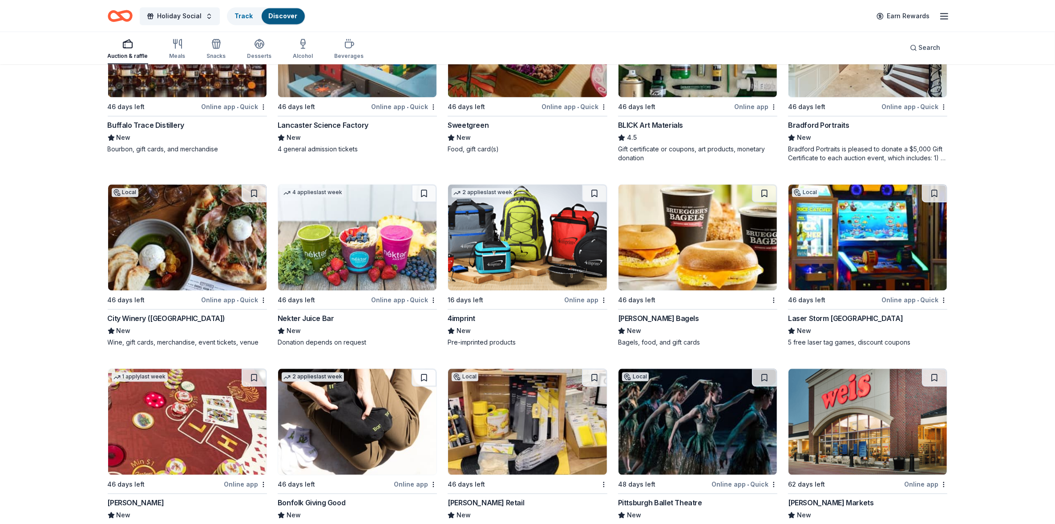
scroll to position [2360, 0]
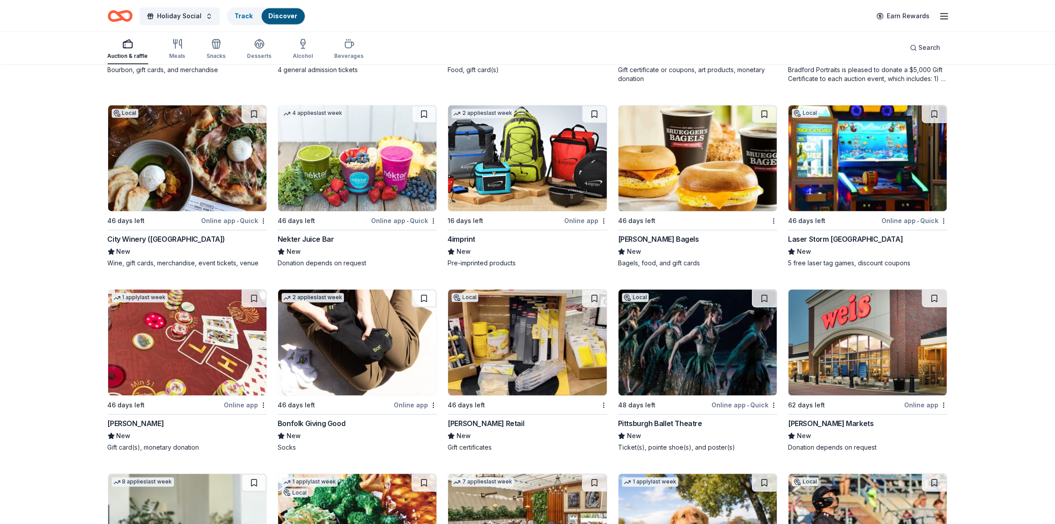
click at [147, 423] on div "Boyd Gaming" at bounding box center [136, 423] width 57 height 11
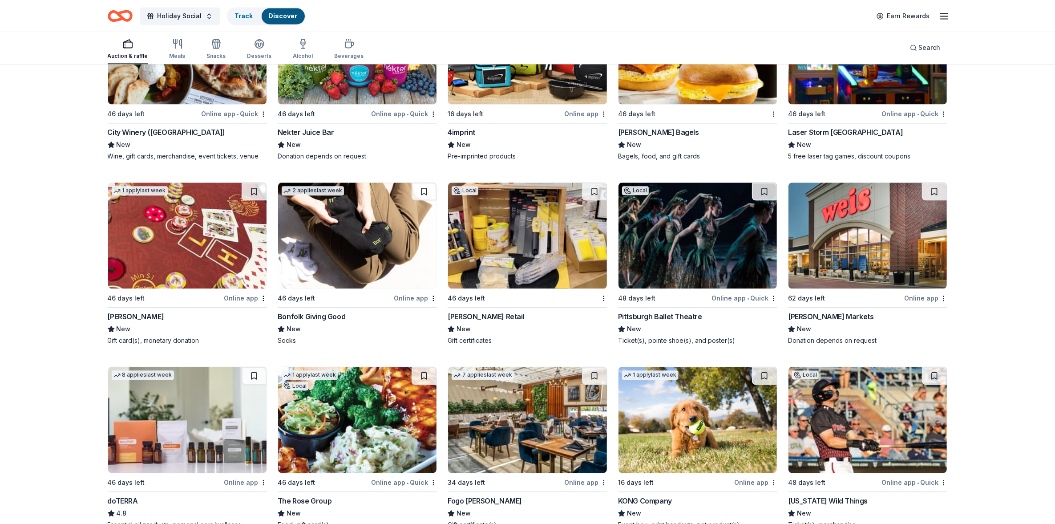
scroll to position [2471, 0]
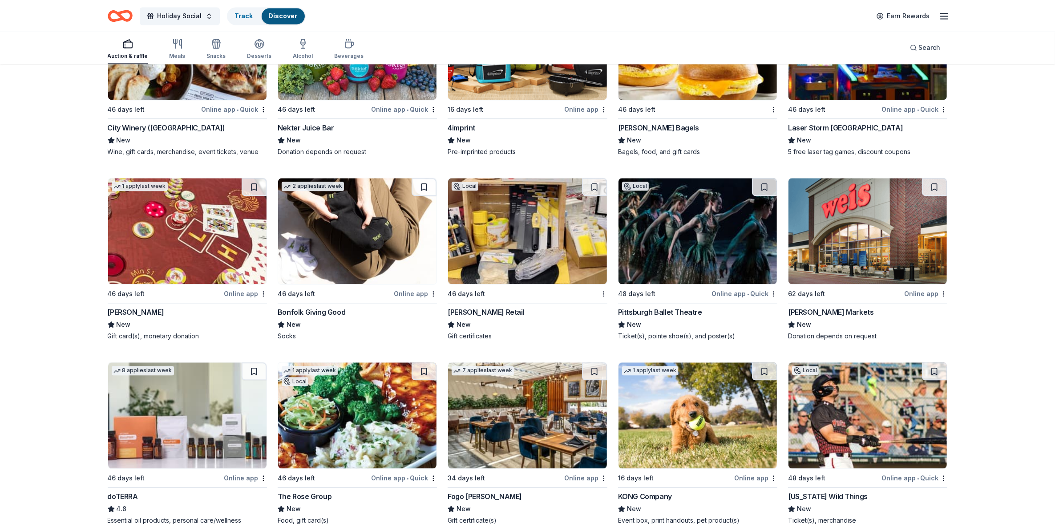
click at [807, 309] on div "Weis Markets" at bounding box center [831, 312] width 86 height 11
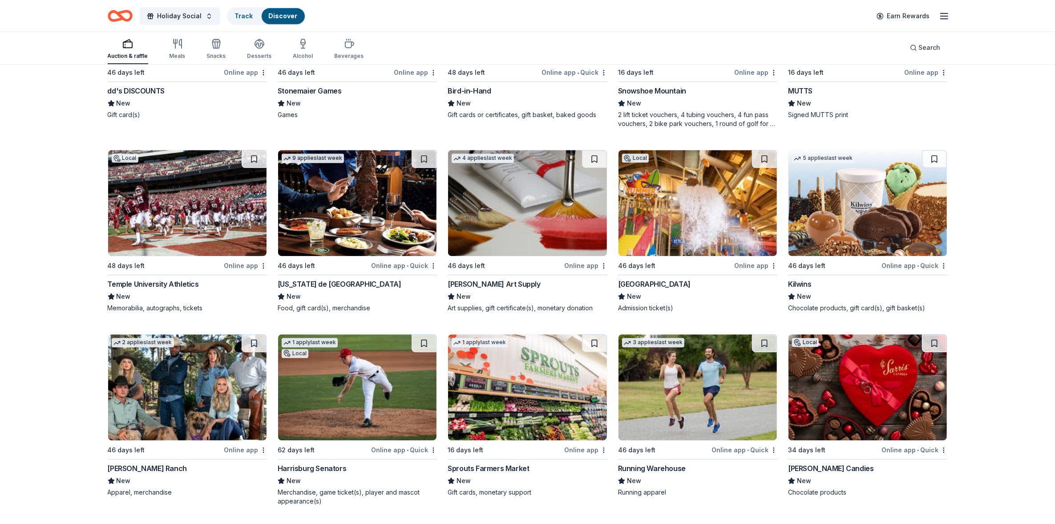
scroll to position [3123, 0]
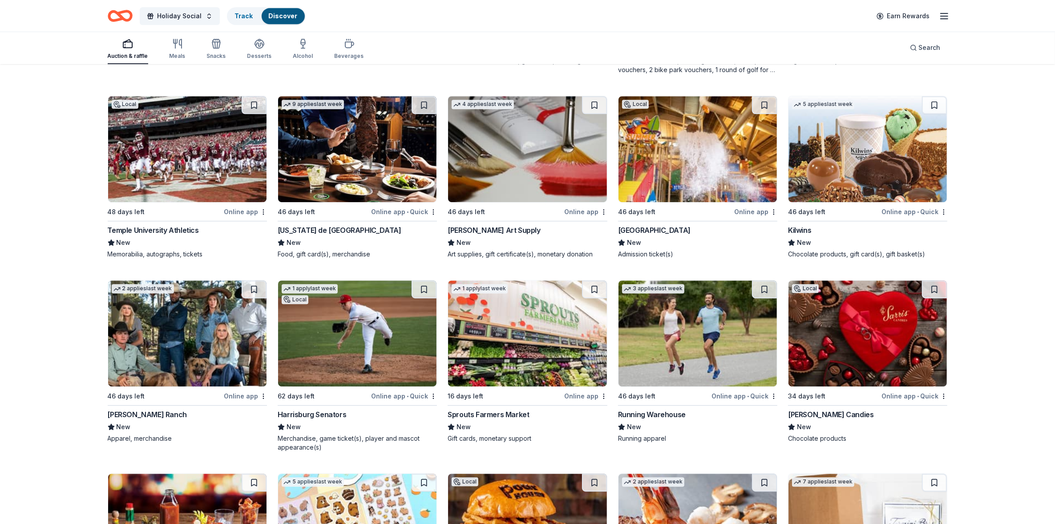
click at [485, 416] on div "Sprouts Farmers Market" at bounding box center [488, 414] width 81 height 11
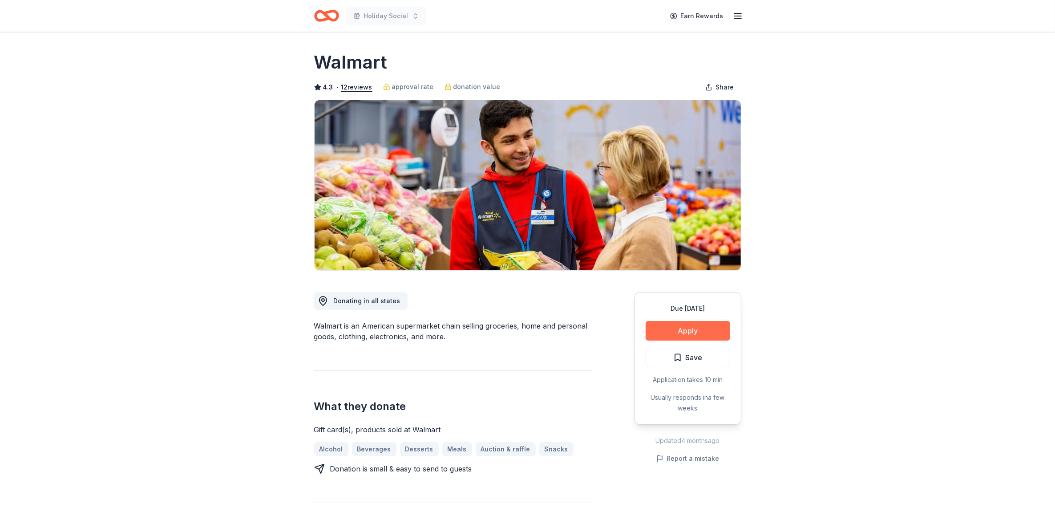
click at [690, 327] on button "Apply" at bounding box center [688, 331] width 85 height 20
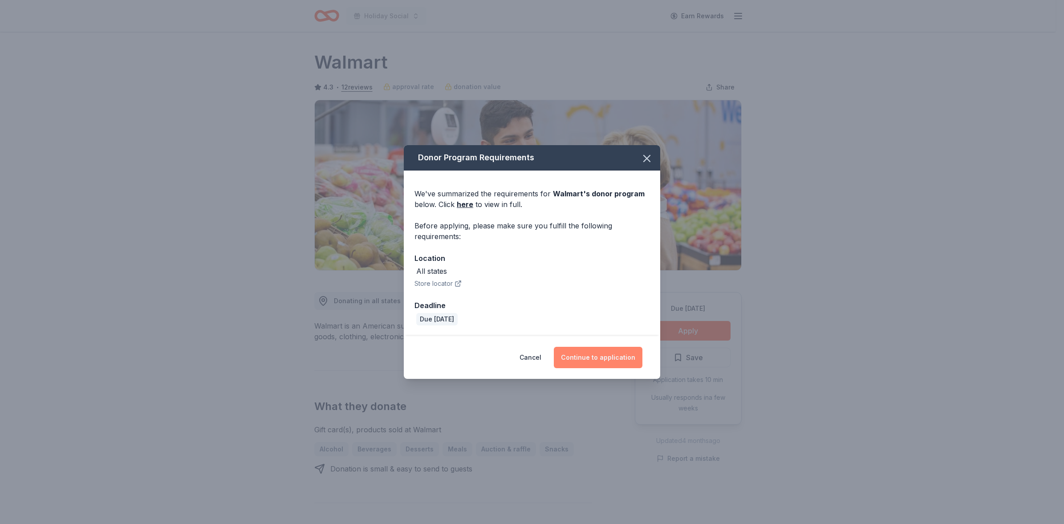
click at [601, 354] on button "Continue to application" at bounding box center [598, 357] width 89 height 21
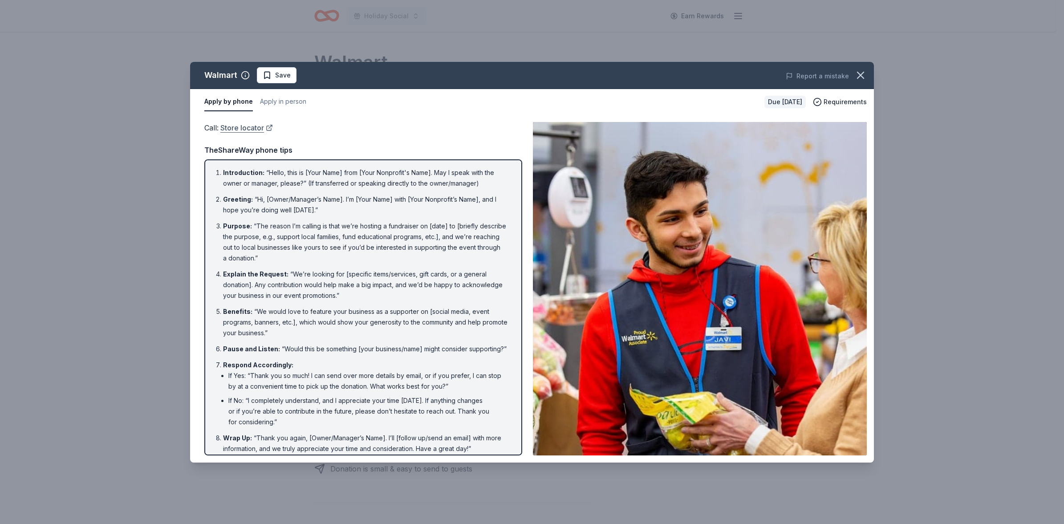
click at [247, 127] on link "Store locator" at bounding box center [246, 128] width 53 height 12
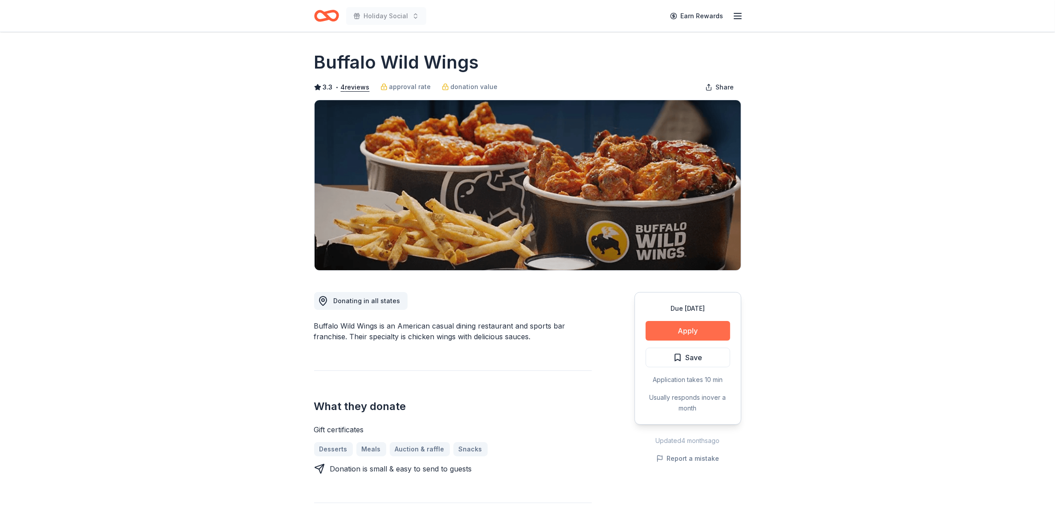
click at [664, 329] on button "Apply" at bounding box center [688, 331] width 85 height 20
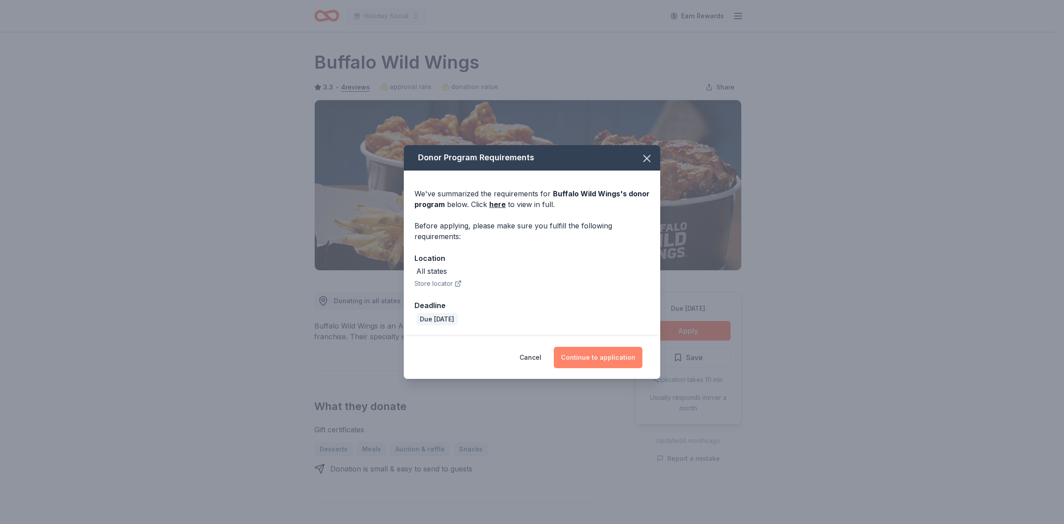
click at [593, 355] on button "Continue to application" at bounding box center [598, 357] width 89 height 21
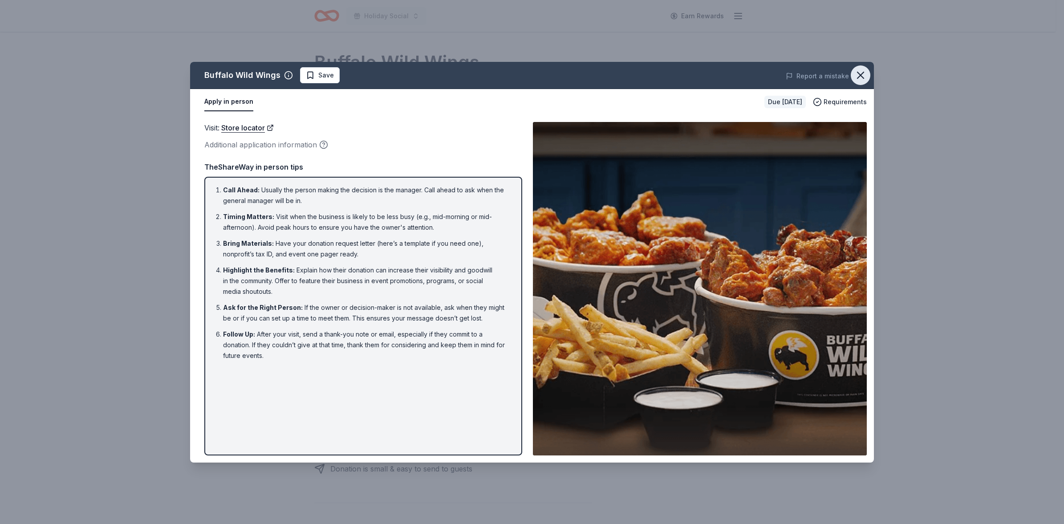
click at [860, 73] on icon "button" at bounding box center [860, 75] width 12 height 12
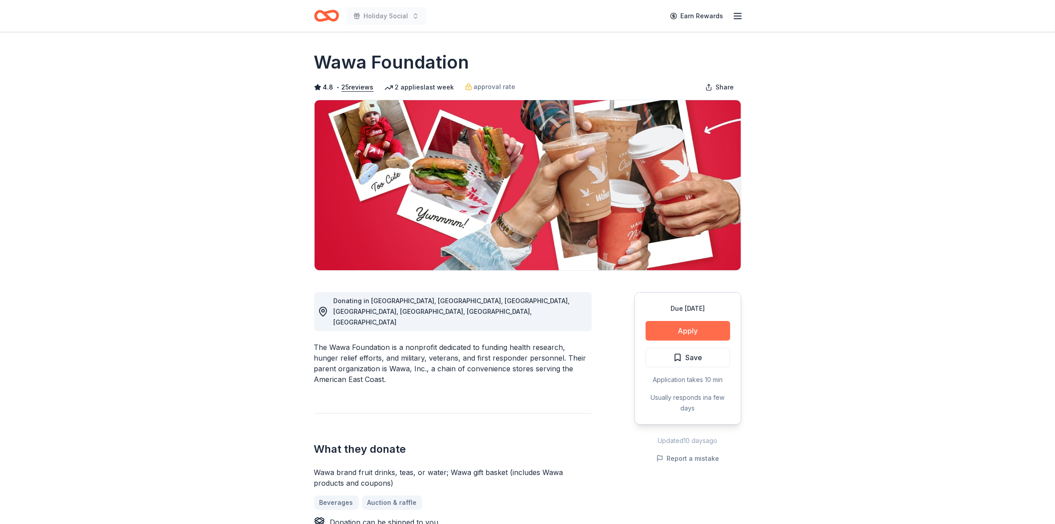
click at [697, 328] on button "Apply" at bounding box center [688, 331] width 85 height 20
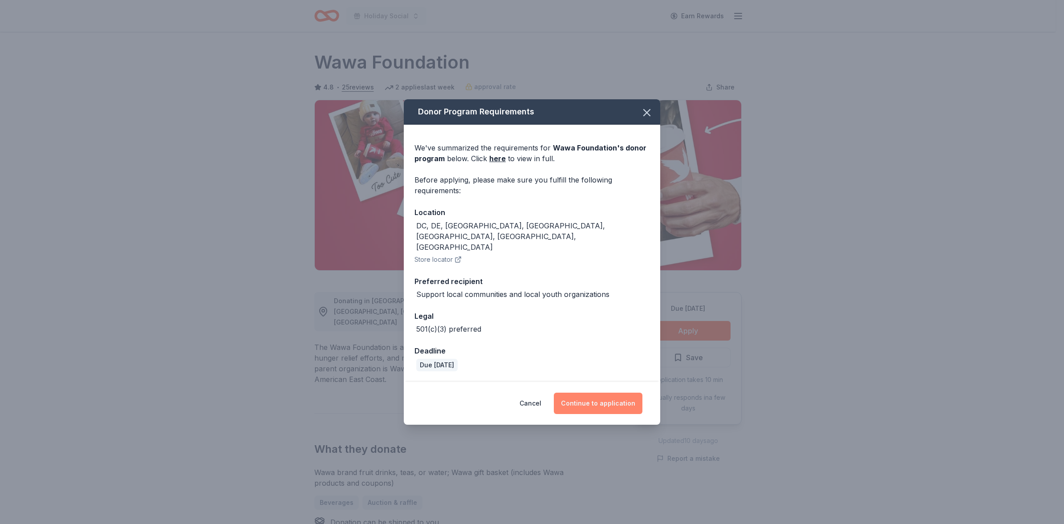
click at [599, 393] on button "Continue to application" at bounding box center [598, 403] width 89 height 21
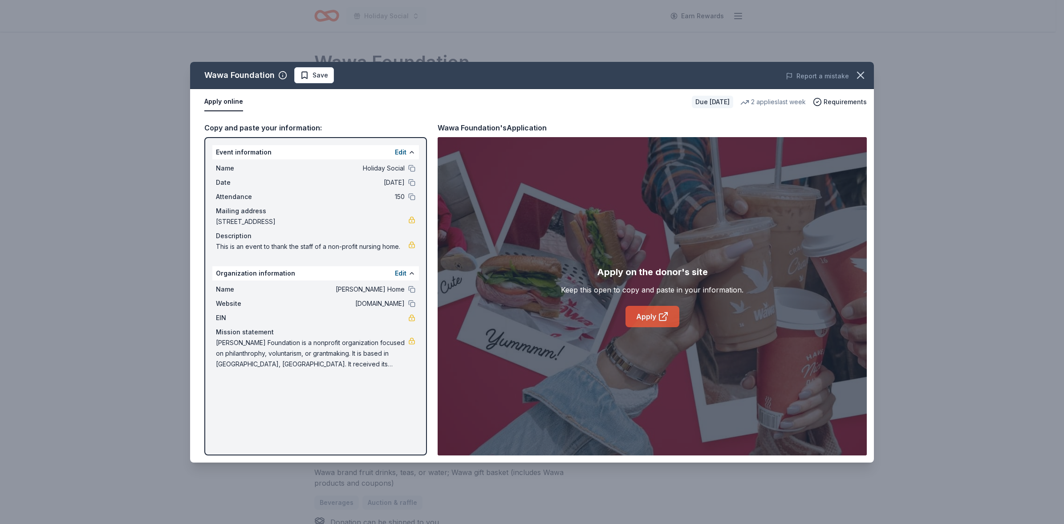
click at [646, 312] on link "Apply" at bounding box center [652, 316] width 54 height 21
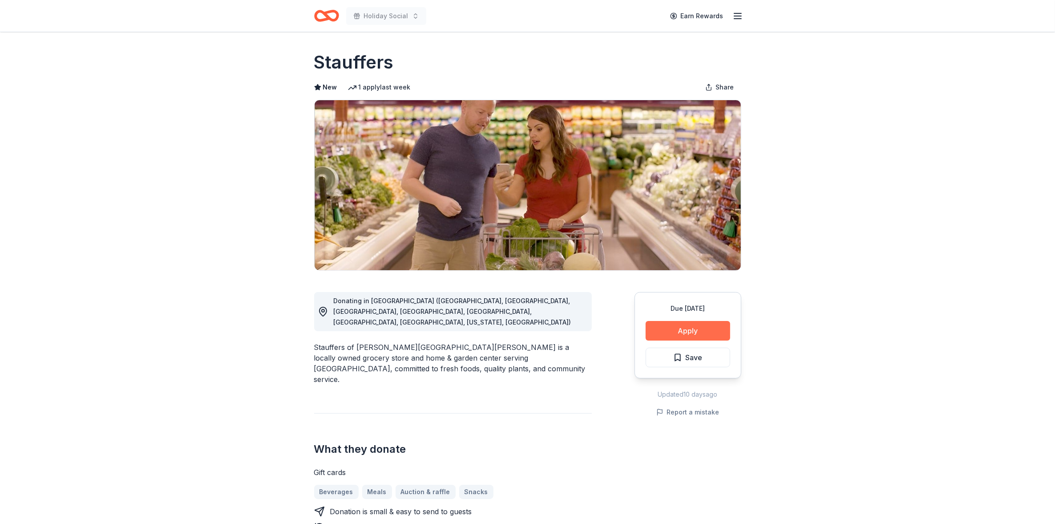
click at [682, 328] on button "Apply" at bounding box center [688, 331] width 85 height 20
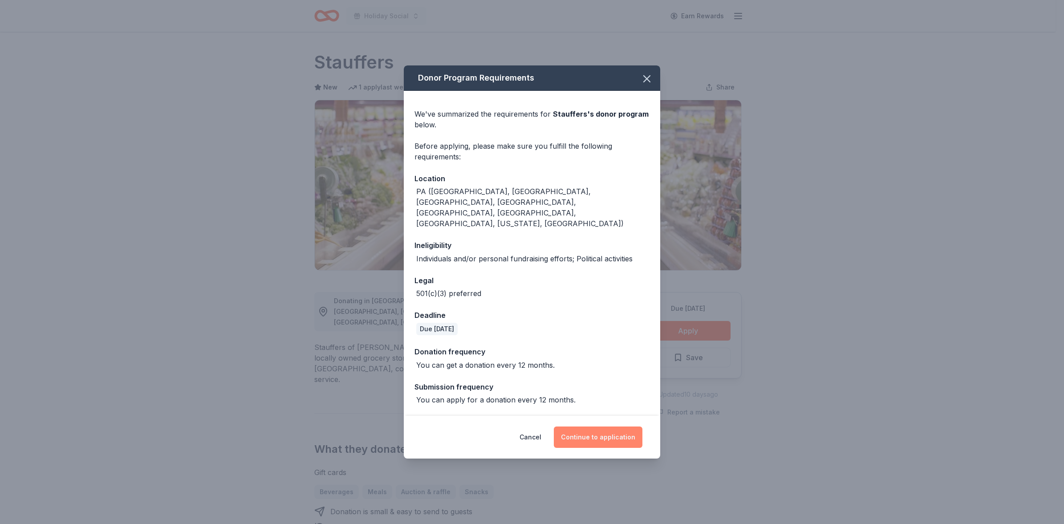
click at [599, 430] on button "Continue to application" at bounding box center [598, 436] width 89 height 21
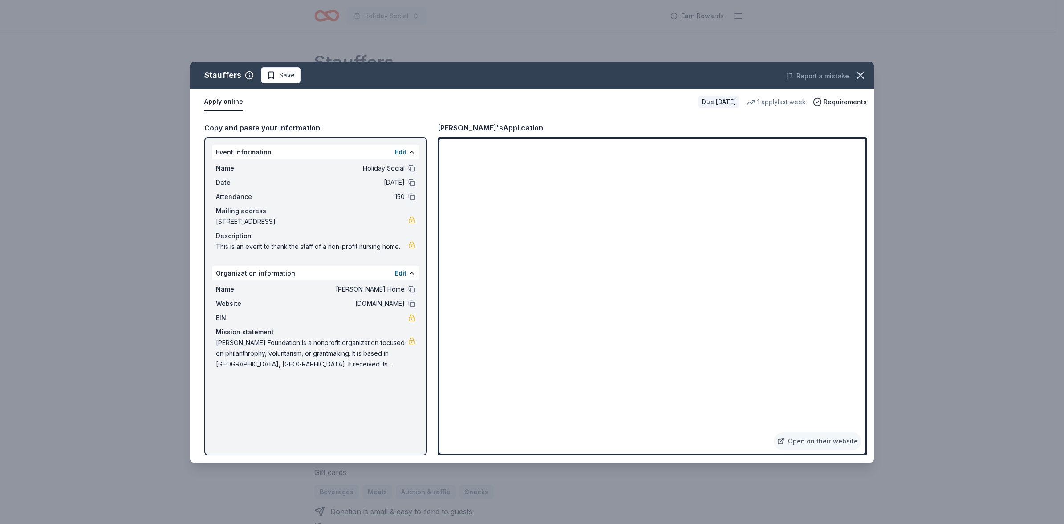
click at [861, 72] on icon "button" at bounding box center [860, 75] width 12 height 12
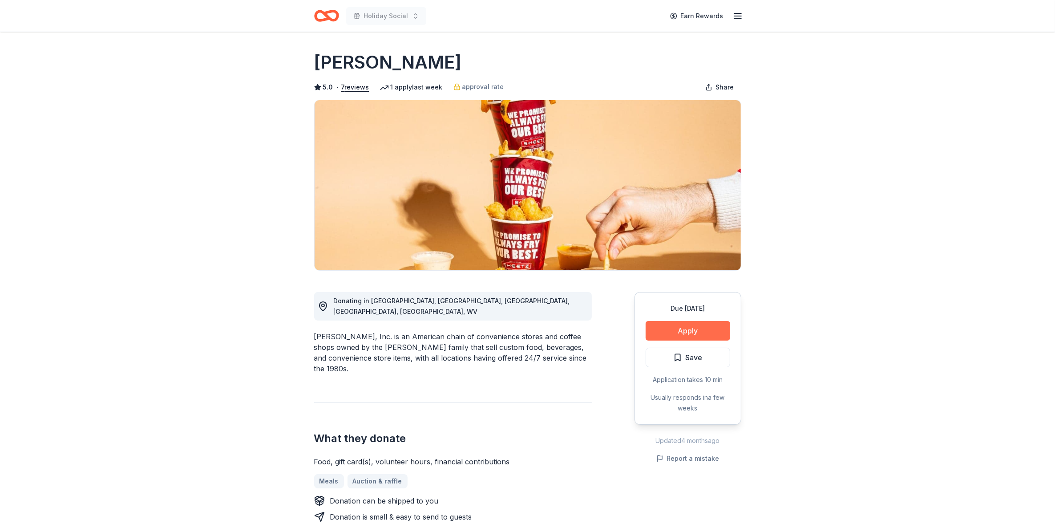
click at [682, 330] on button "Apply" at bounding box center [688, 331] width 85 height 20
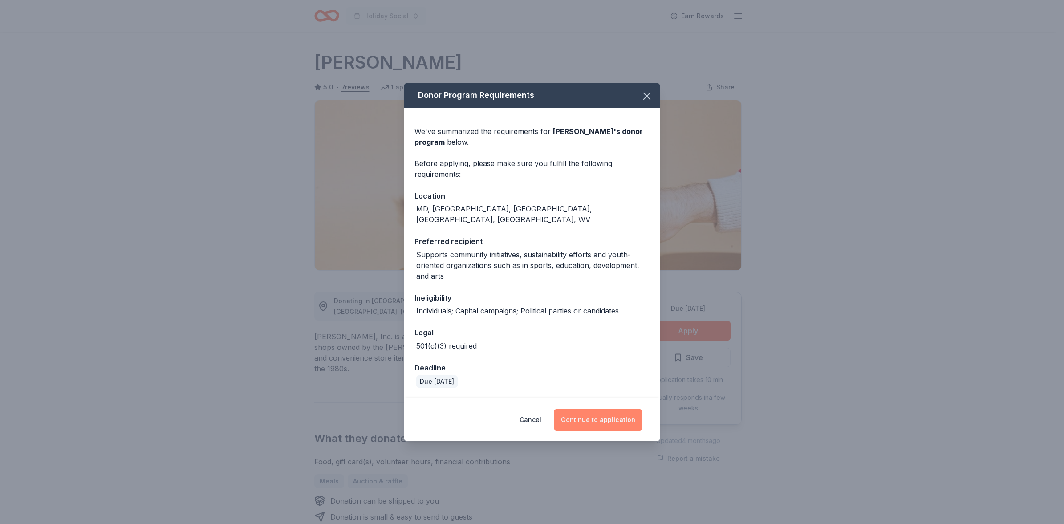
click at [589, 409] on button "Continue to application" at bounding box center [598, 419] width 89 height 21
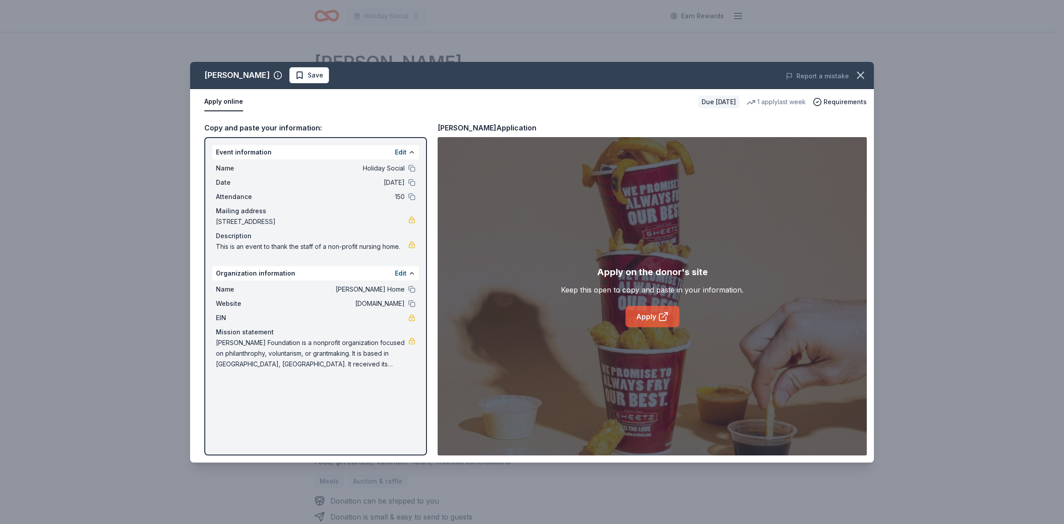
click at [652, 317] on link "Apply" at bounding box center [652, 316] width 54 height 21
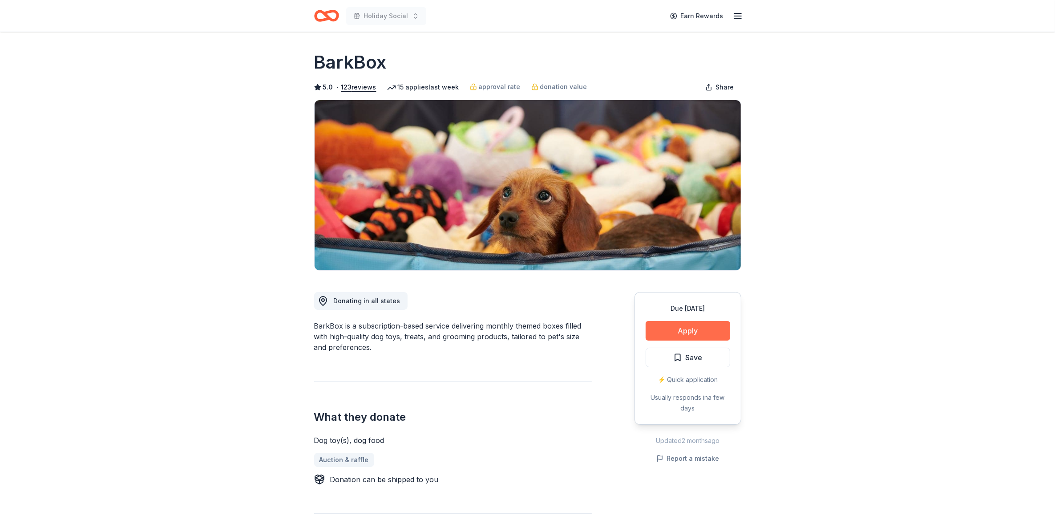
click at [693, 330] on button "Apply" at bounding box center [688, 331] width 85 height 20
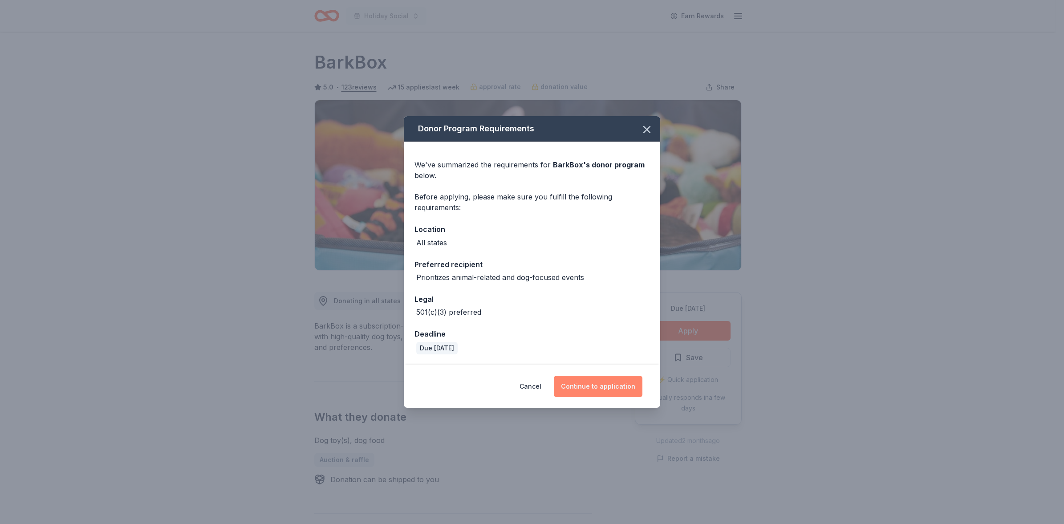
click at [585, 383] on button "Continue to application" at bounding box center [598, 386] width 89 height 21
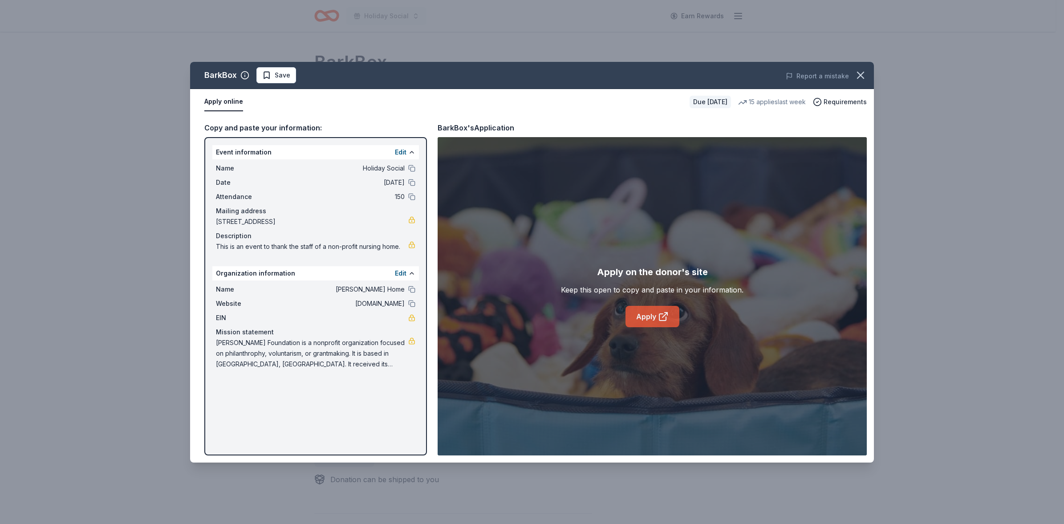
click at [650, 312] on link "Apply" at bounding box center [652, 316] width 54 height 21
click at [635, 316] on link "Apply" at bounding box center [652, 316] width 54 height 21
click at [842, 99] on span "Requirements" at bounding box center [844, 102] width 43 height 11
click at [655, 310] on link "Apply" at bounding box center [652, 316] width 54 height 21
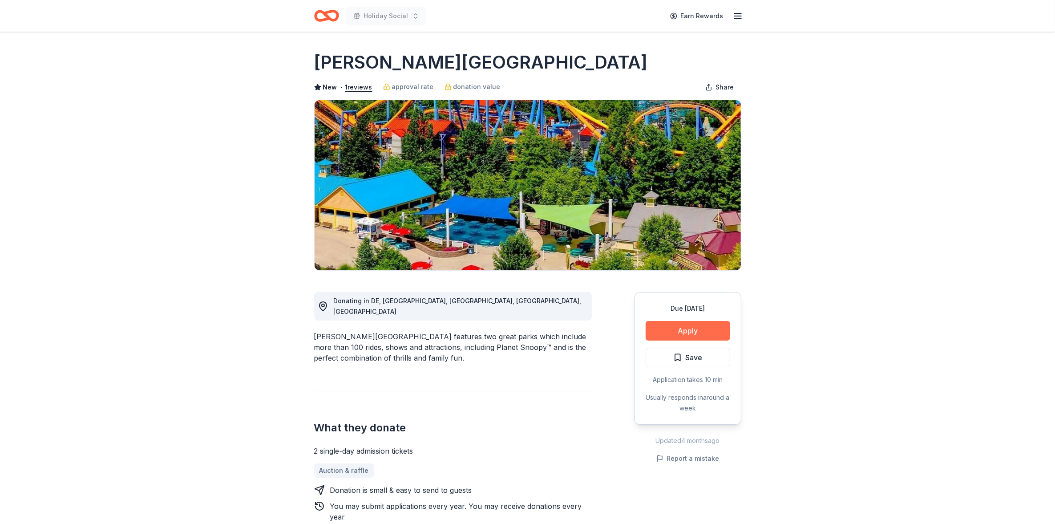
click at [693, 329] on button "Apply" at bounding box center [688, 331] width 85 height 20
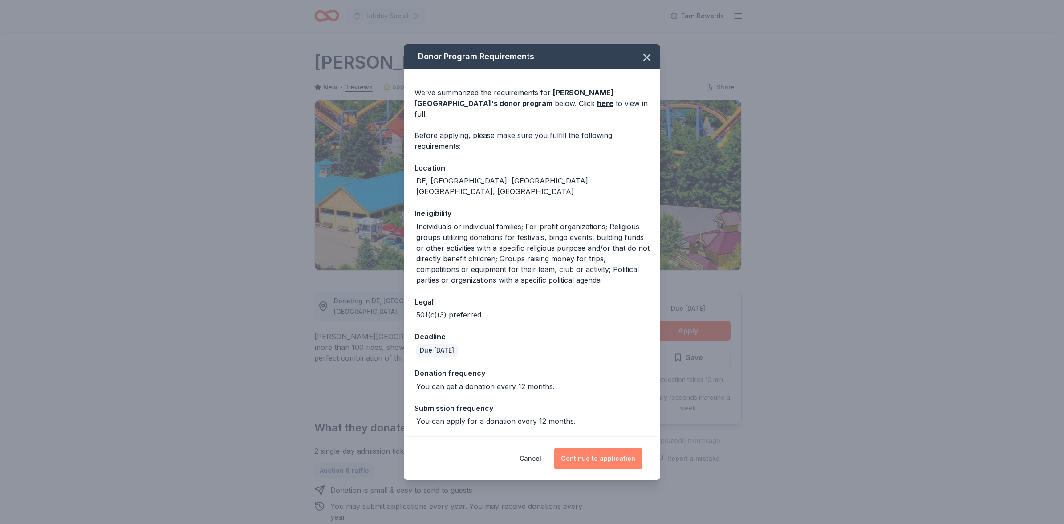
click at [600, 448] on button "Continue to application" at bounding box center [598, 458] width 89 height 21
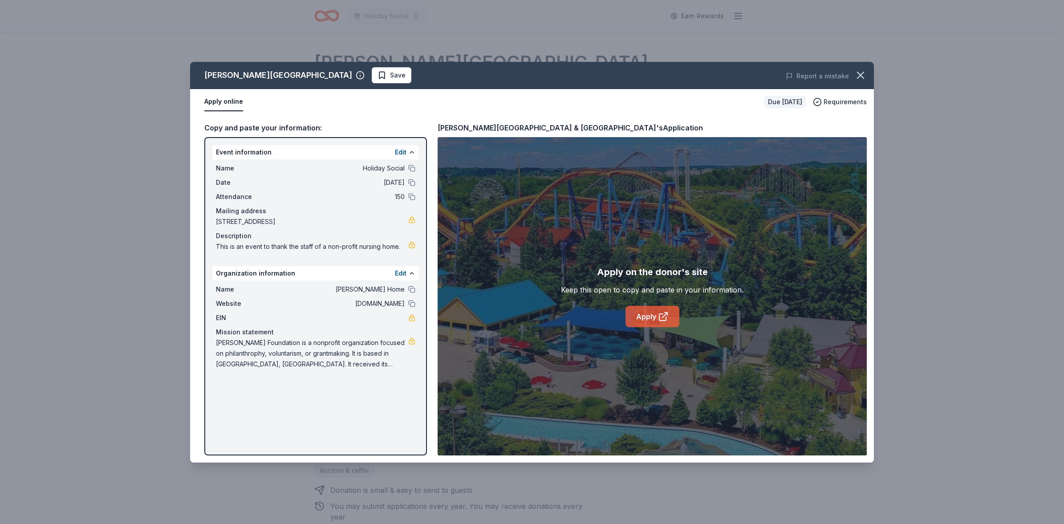
click at [663, 315] on icon at bounding box center [663, 316] width 11 height 11
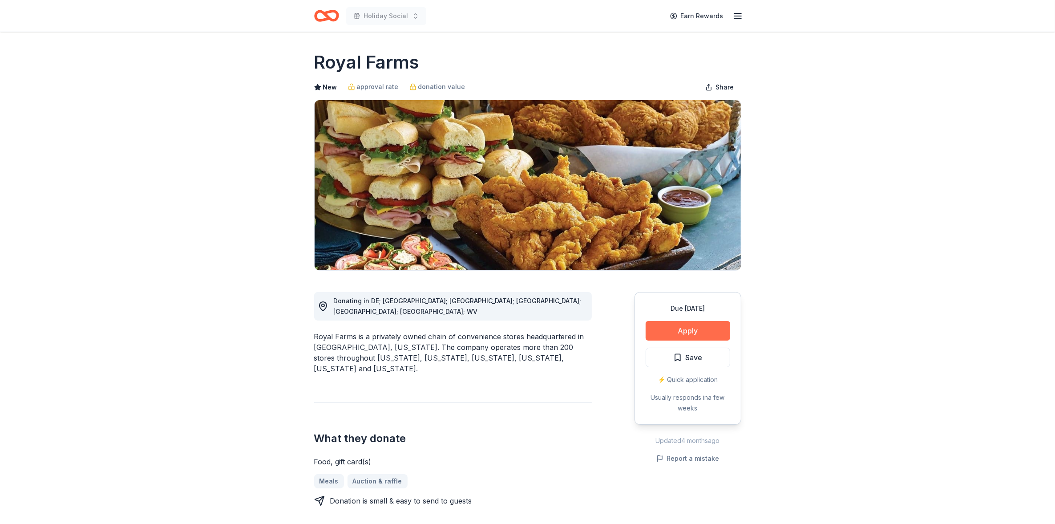
click at [698, 326] on button "Apply" at bounding box center [688, 331] width 85 height 20
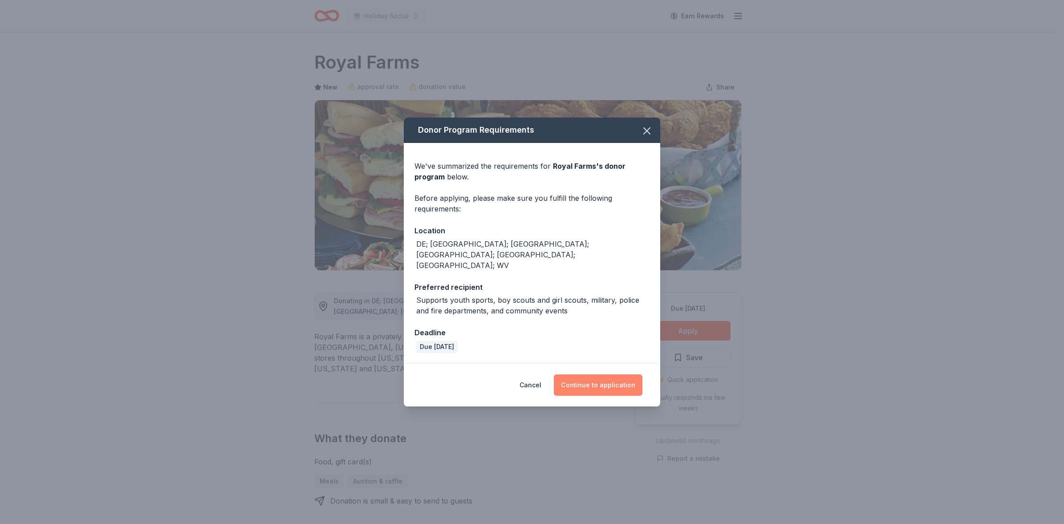
click at [623, 374] on button "Continue to application" at bounding box center [598, 384] width 89 height 21
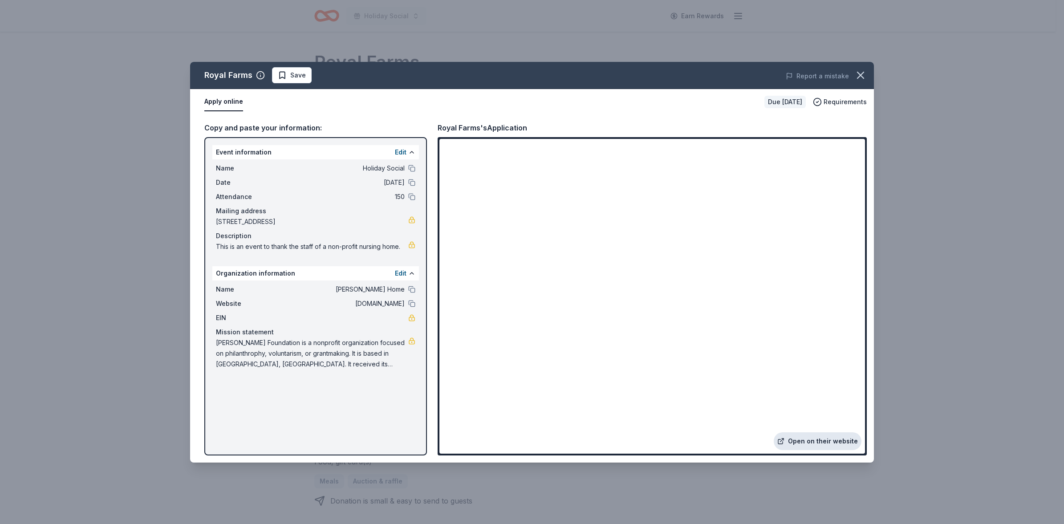
click at [804, 442] on link "Open on their website" at bounding box center [818, 441] width 88 height 18
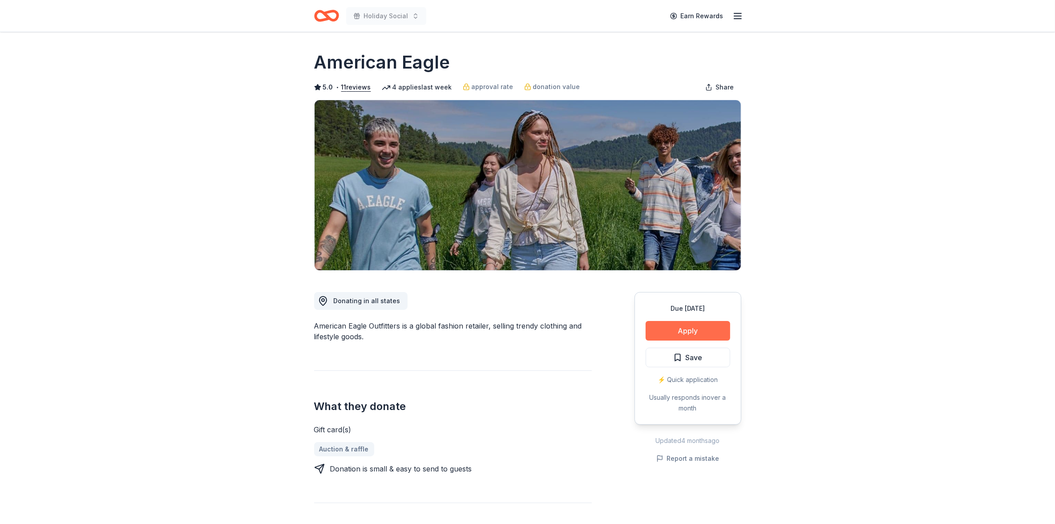
click at [693, 327] on button "Apply" at bounding box center [688, 331] width 85 height 20
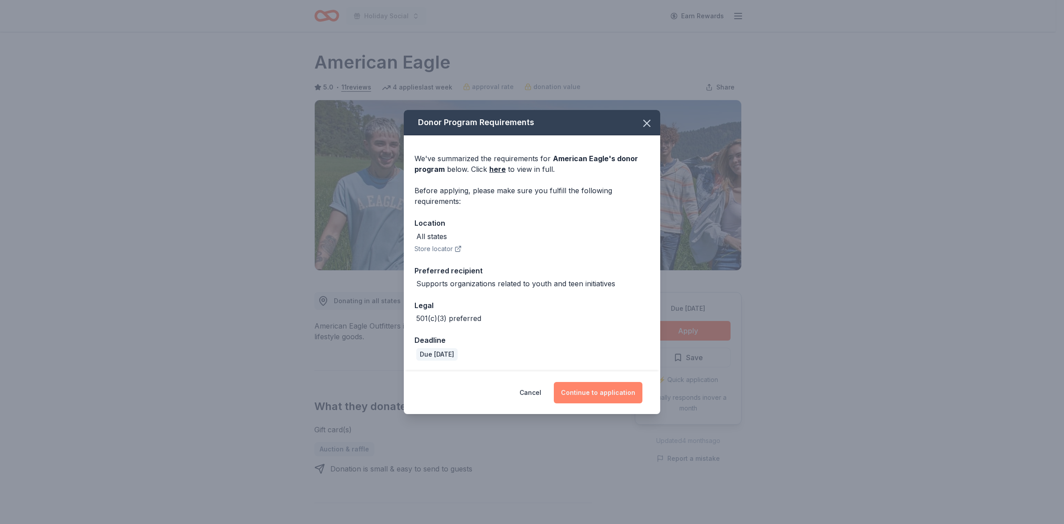
click at [601, 397] on button "Continue to application" at bounding box center [598, 392] width 89 height 21
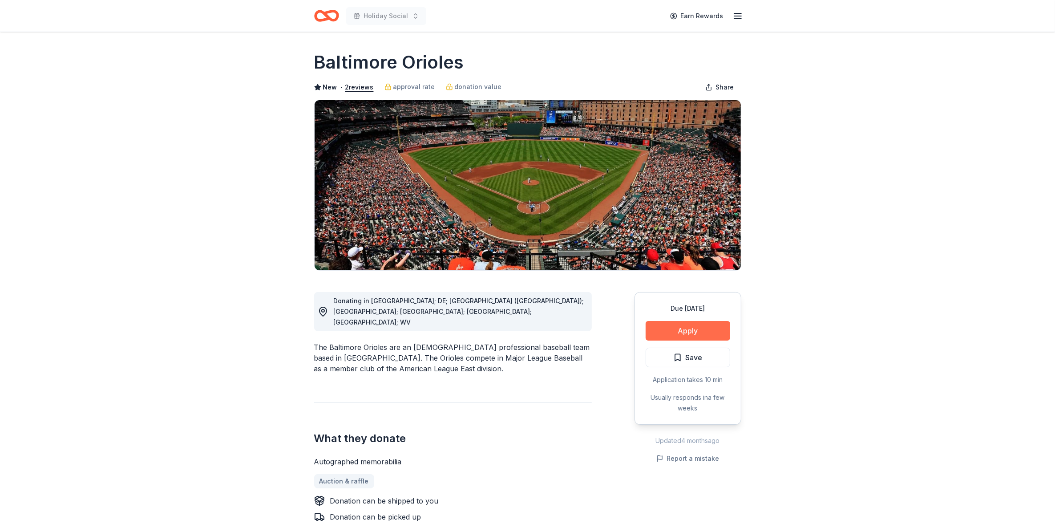
click at [680, 328] on button "Apply" at bounding box center [688, 331] width 85 height 20
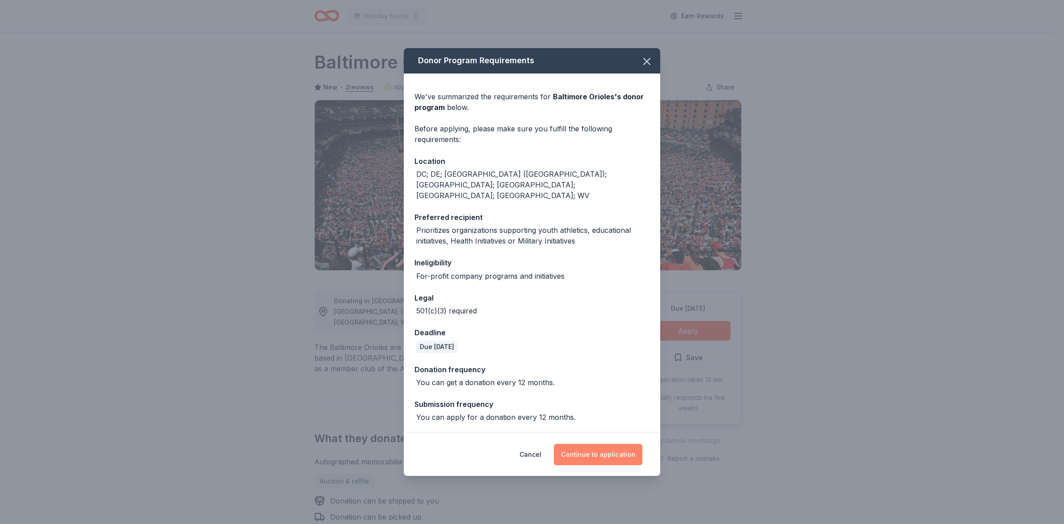
click at [599, 444] on button "Continue to application" at bounding box center [598, 454] width 89 height 21
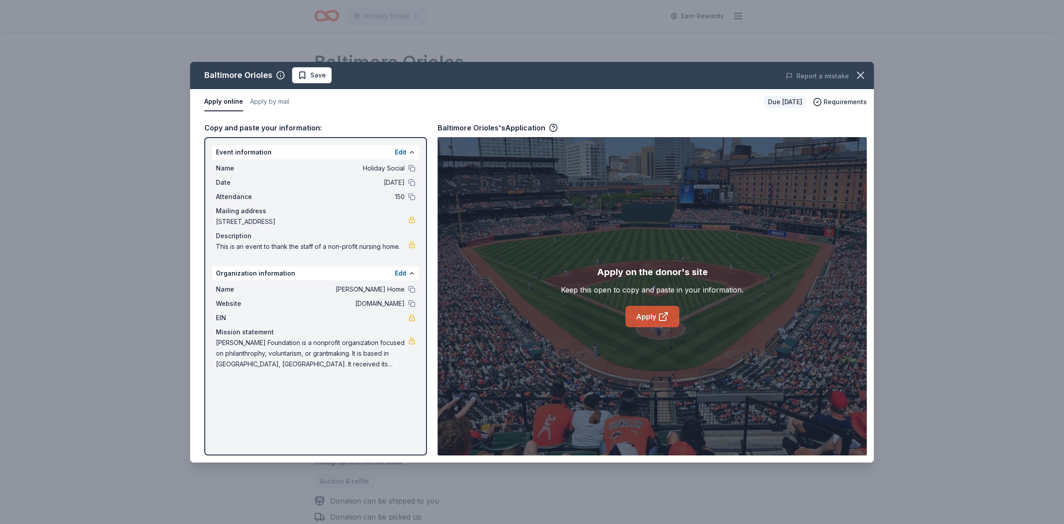
click at [649, 317] on link "Apply" at bounding box center [652, 316] width 54 height 21
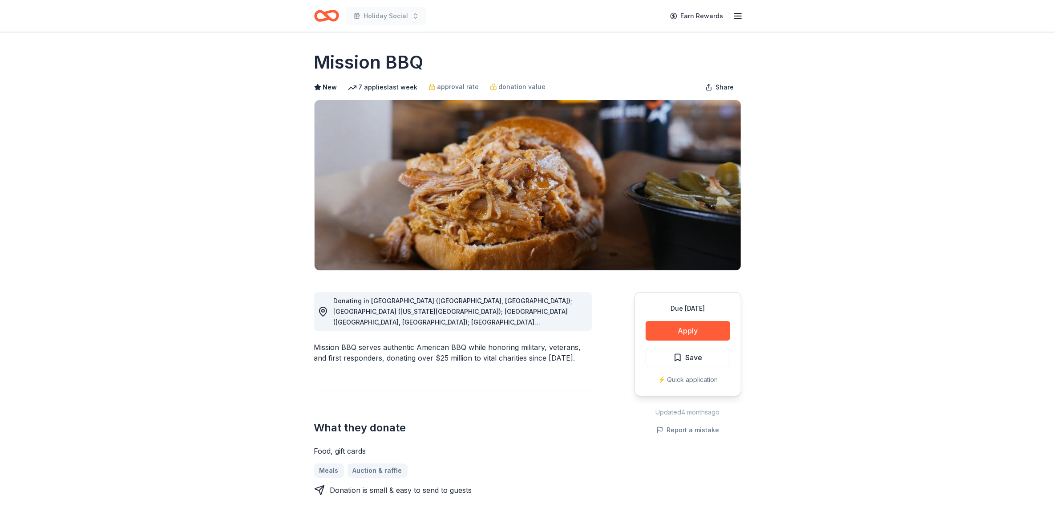
click at [494, 316] on div "Donating in [GEOGRAPHIC_DATA] ([GEOGRAPHIC_DATA], [GEOGRAPHIC_DATA]); [GEOGRAPH…" at bounding box center [459, 312] width 251 height 32
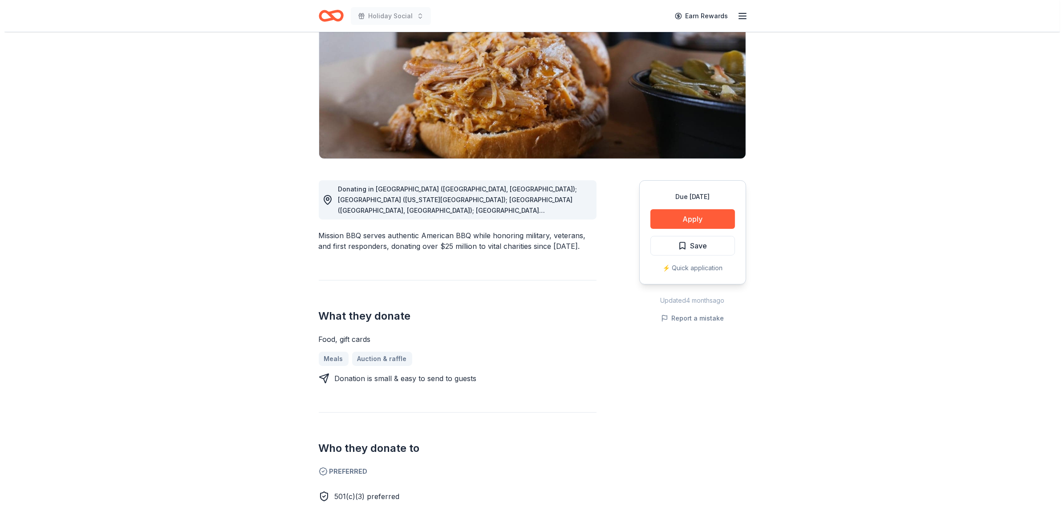
scroll to position [111, 0]
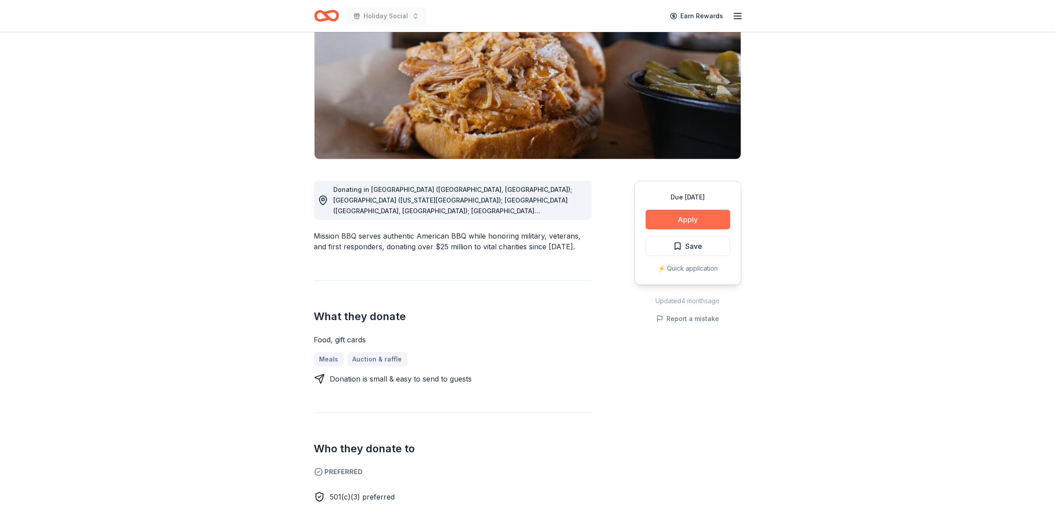
click at [695, 217] on button "Apply" at bounding box center [688, 220] width 85 height 20
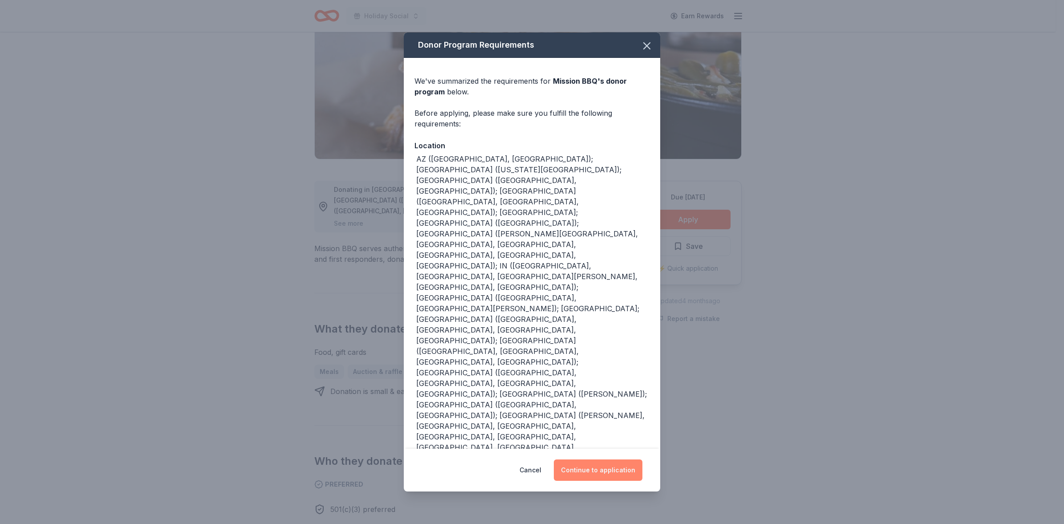
click at [606, 459] on button "Continue to application" at bounding box center [598, 469] width 89 height 21
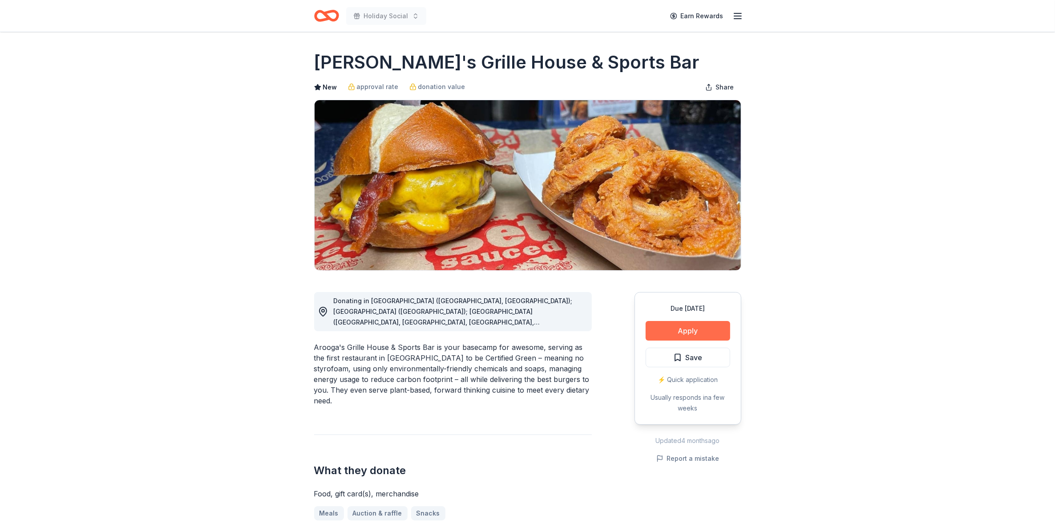
click at [691, 324] on button "Apply" at bounding box center [688, 331] width 85 height 20
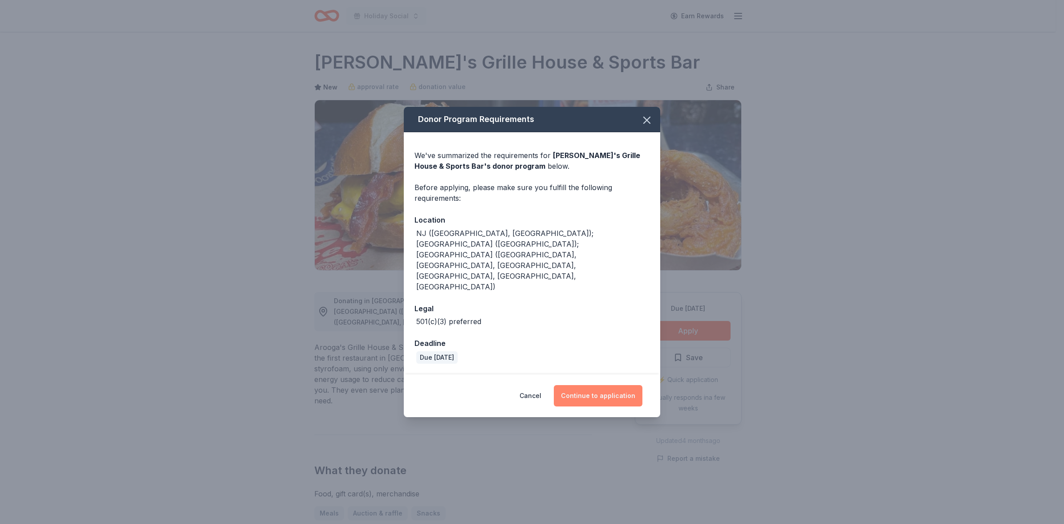
click at [609, 385] on button "Continue to application" at bounding box center [598, 395] width 89 height 21
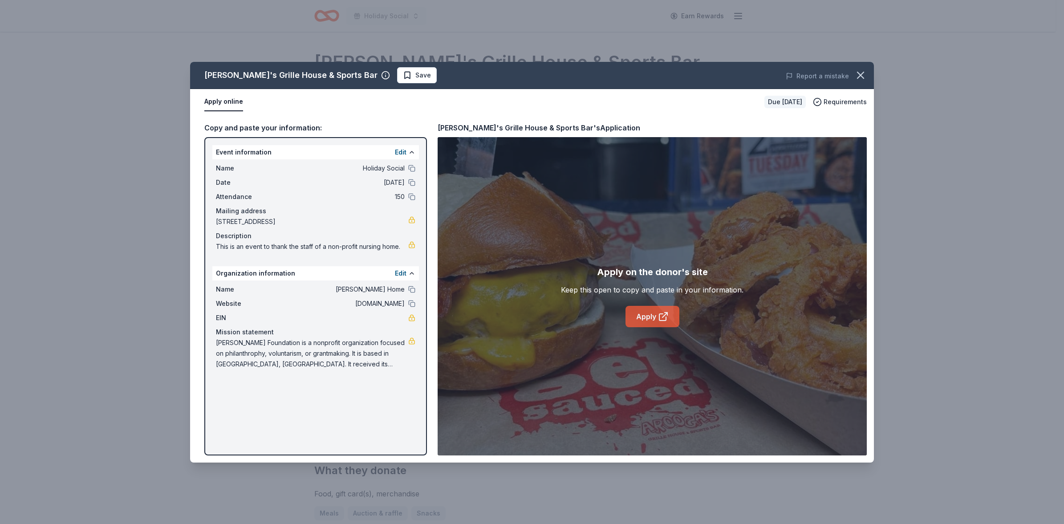
click at [653, 318] on link "Apply" at bounding box center [652, 316] width 54 height 21
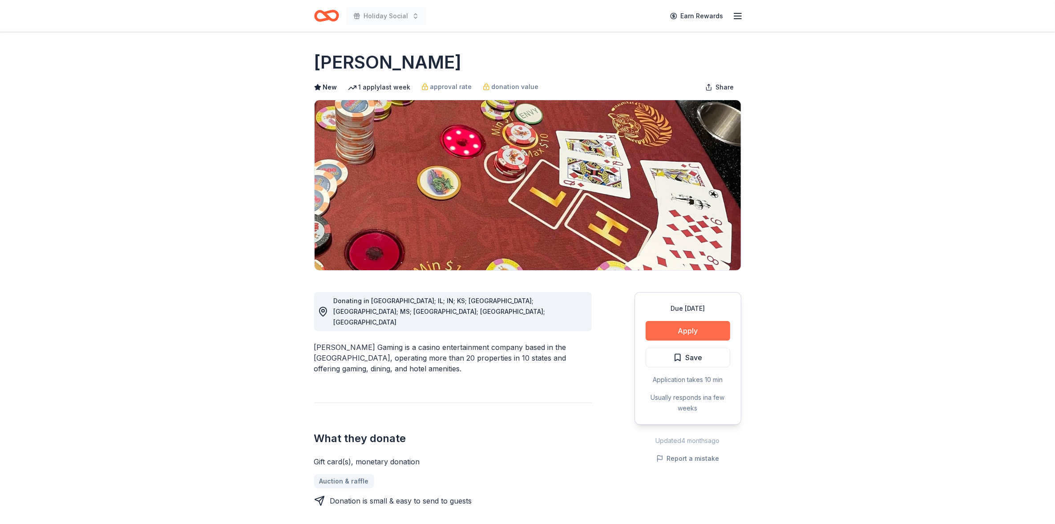
click at [692, 329] on button "Apply" at bounding box center [688, 331] width 85 height 20
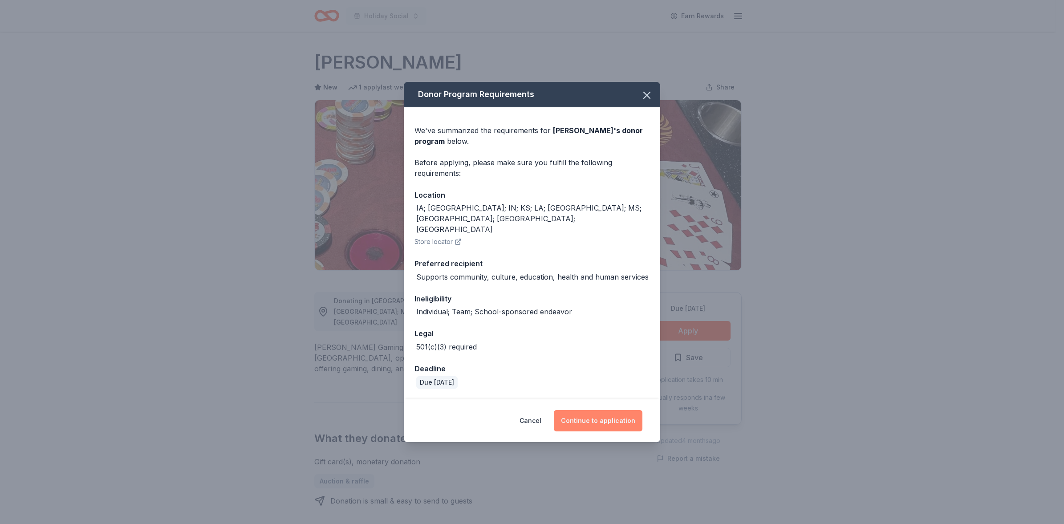
click at [601, 410] on button "Continue to application" at bounding box center [598, 420] width 89 height 21
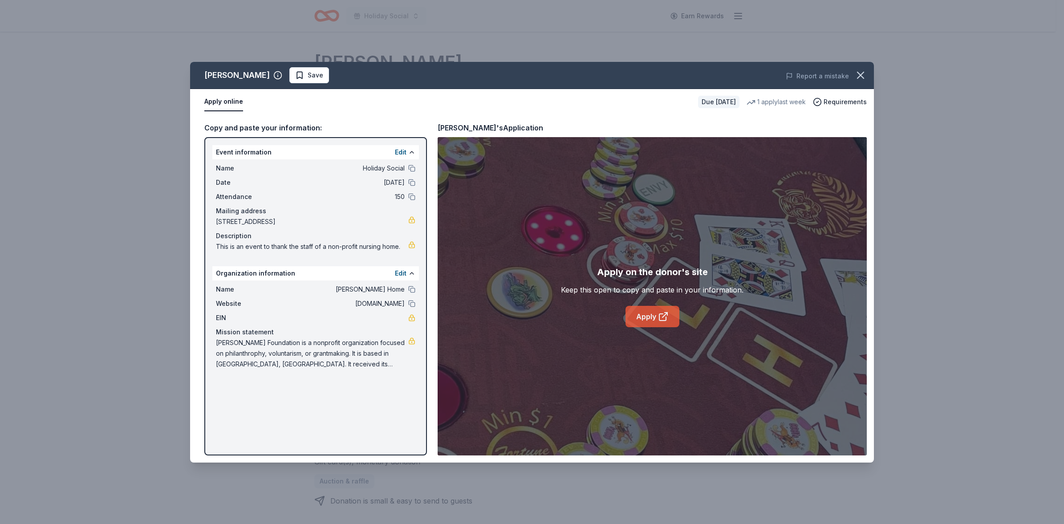
click at [652, 314] on link "Apply" at bounding box center [652, 316] width 54 height 21
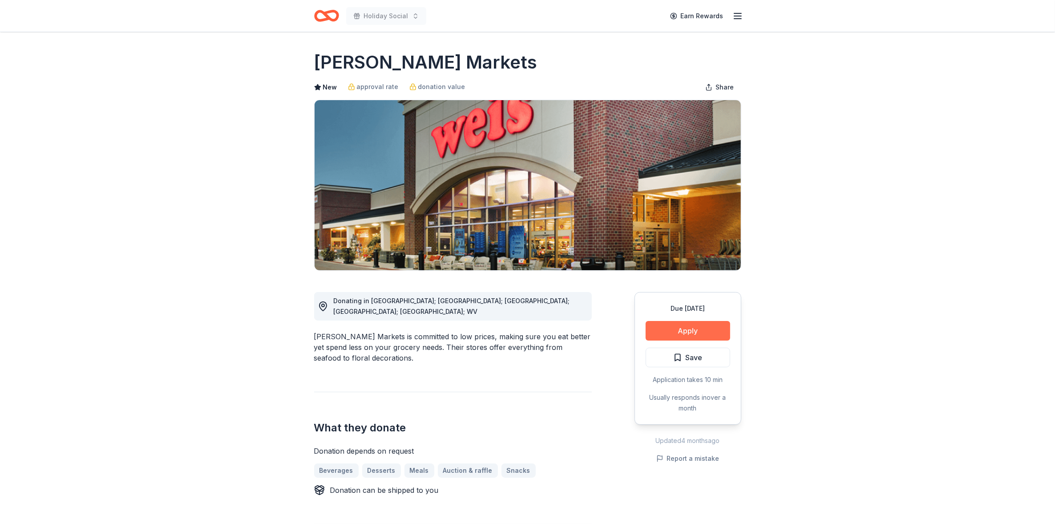
click at [682, 325] on button "Apply" at bounding box center [688, 331] width 85 height 20
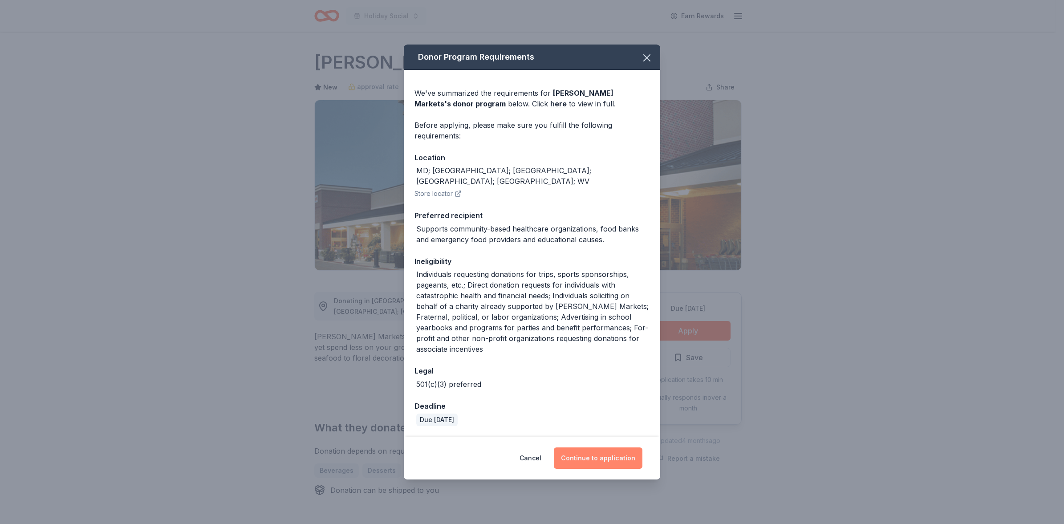
click at [606, 447] on button "Continue to application" at bounding box center [598, 457] width 89 height 21
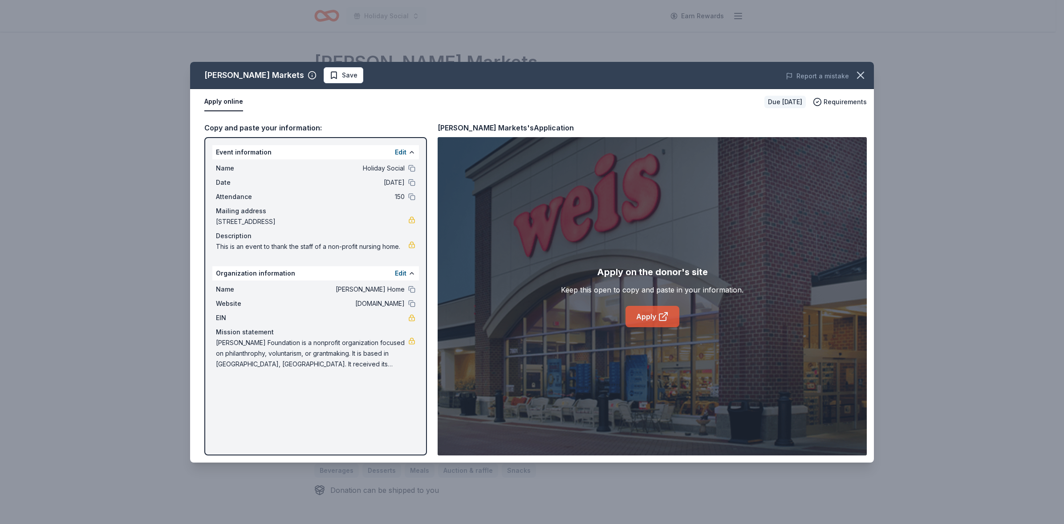
click at [653, 314] on link "Apply" at bounding box center [652, 316] width 54 height 21
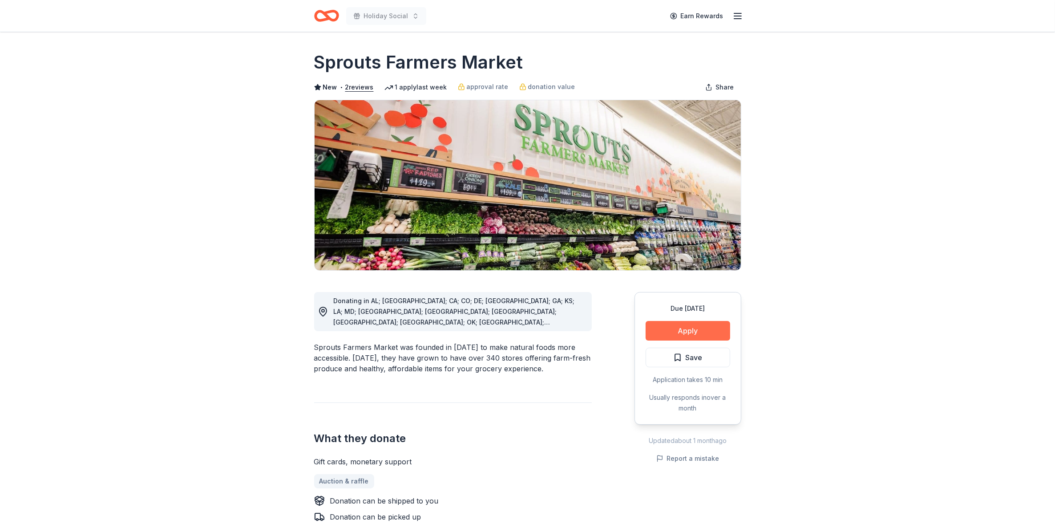
drag, startPoint x: 691, startPoint y: 326, endPoint x: 677, endPoint y: 324, distance: 14.0
click at [677, 324] on button "Apply" at bounding box center [688, 331] width 85 height 20
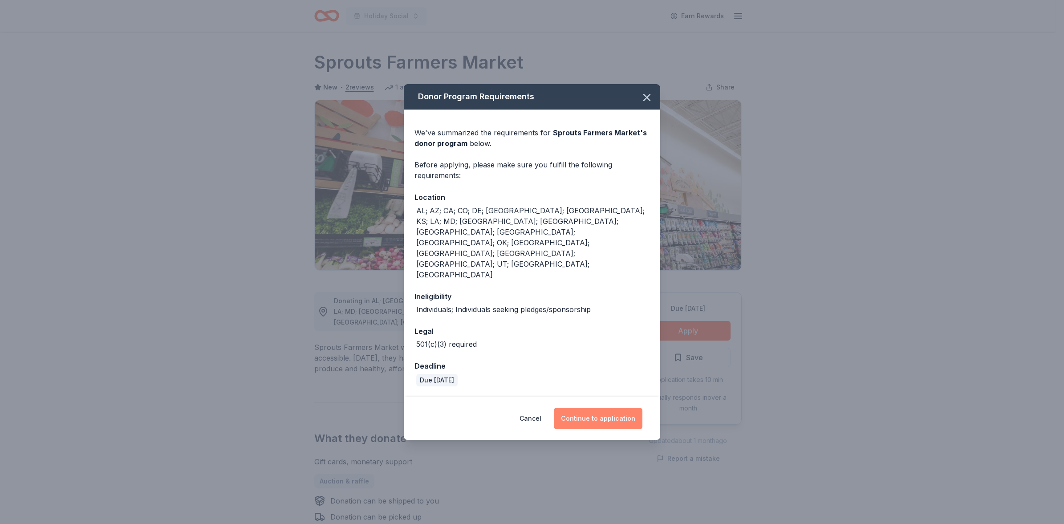
click at [603, 408] on button "Continue to application" at bounding box center [598, 418] width 89 height 21
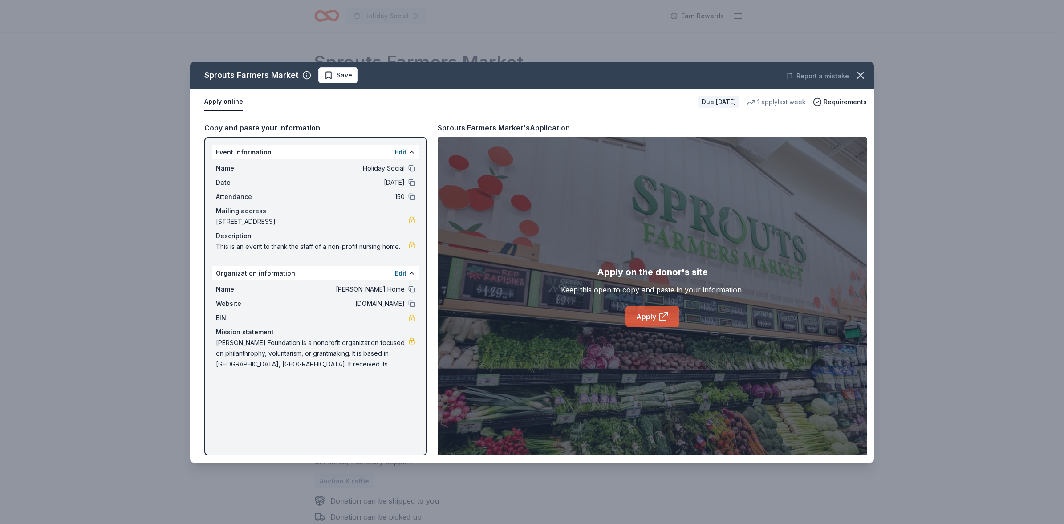
click at [648, 315] on link "Apply" at bounding box center [652, 316] width 54 height 21
